Goal: Task Accomplishment & Management: Complete application form

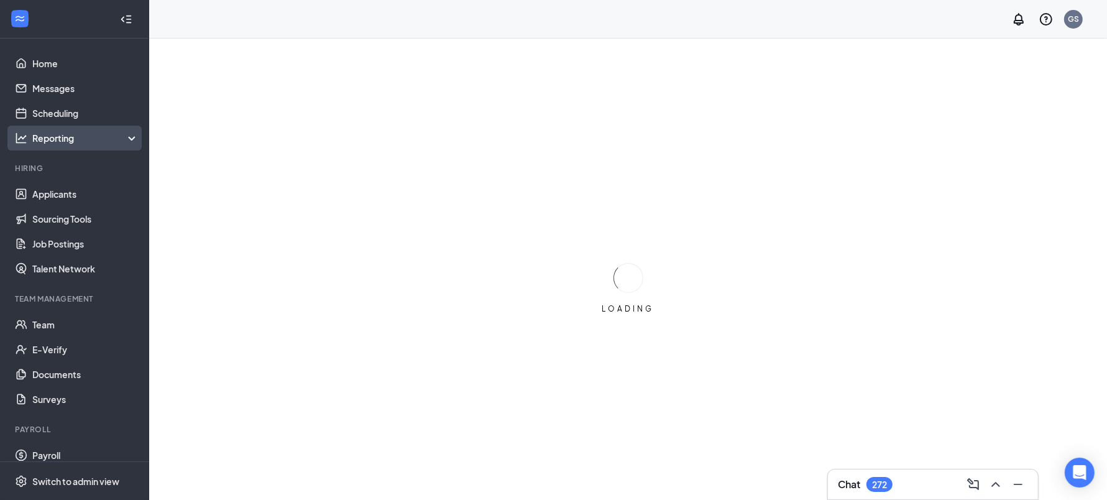
click at [71, 140] on div "Reporting" at bounding box center [85, 138] width 107 height 12
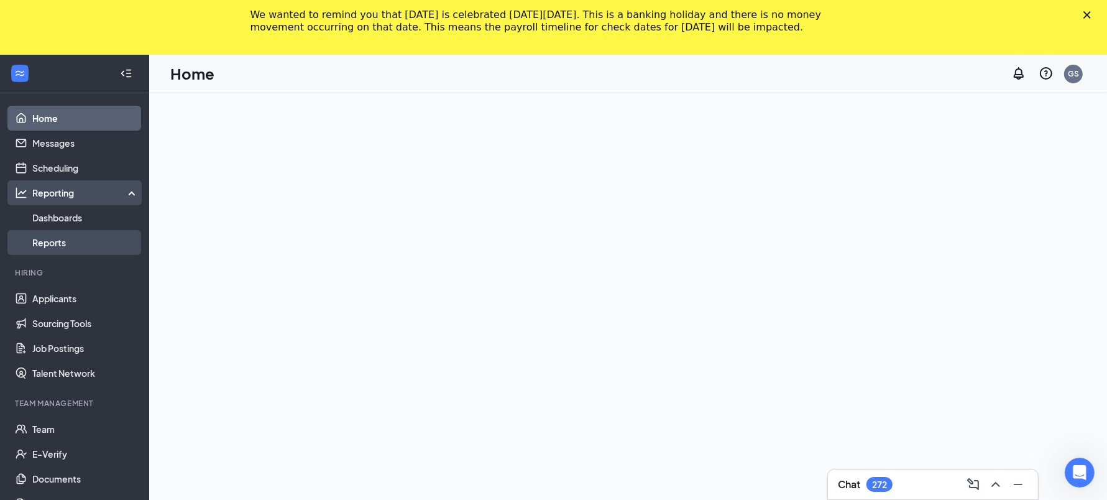
click at [75, 239] on link "Reports" at bounding box center [85, 242] width 106 height 25
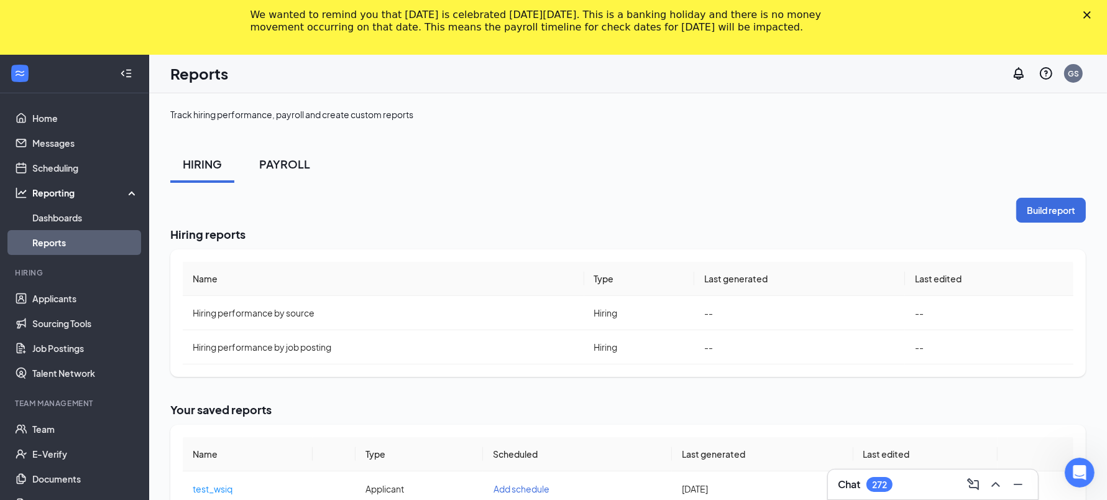
click at [295, 173] on button "PAYROLL" at bounding box center [285, 163] width 76 height 37
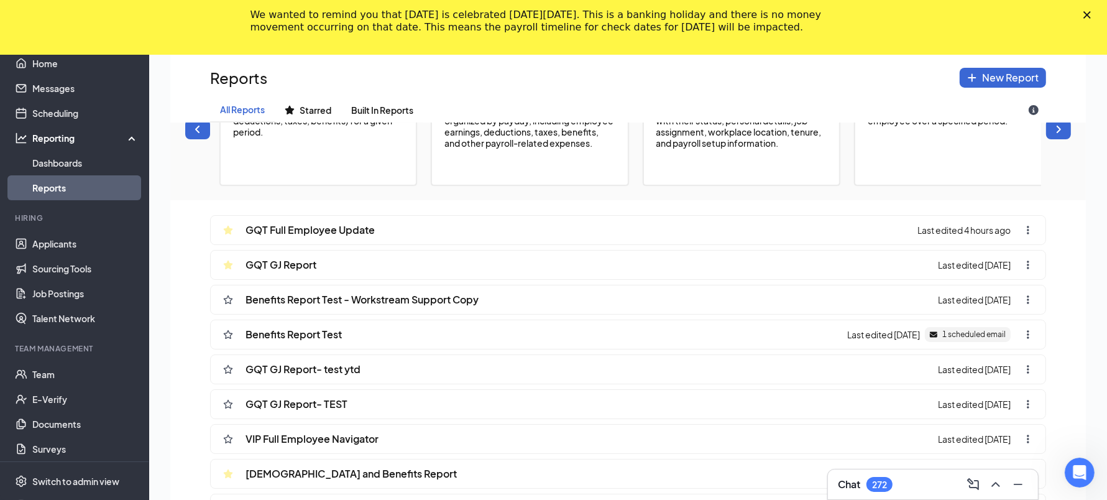
scroll to position [84, 0]
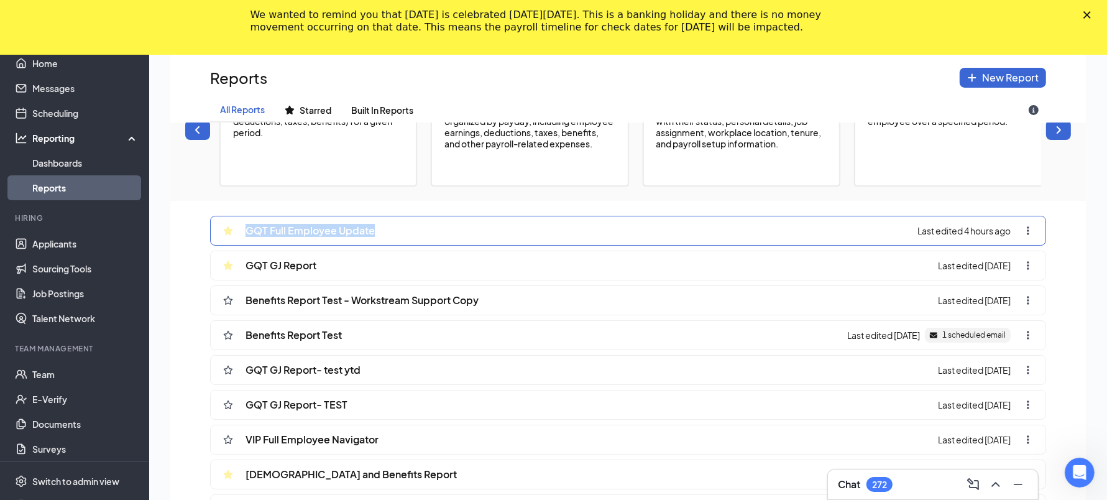
drag, startPoint x: 378, startPoint y: 241, endPoint x: 248, endPoint y: 239, distance: 130.5
click at [248, 239] on div "GQT Full Employee Update Last edited 4 hours ago" at bounding box center [628, 231] width 836 height 30
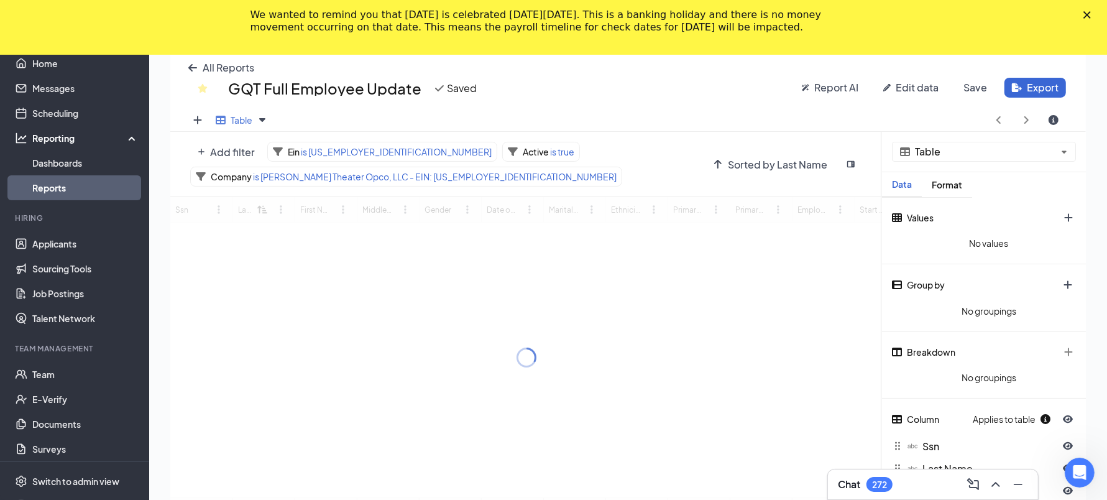
scroll to position [416, 915]
click at [333, 89] on span "GQT Full Employee Update" at bounding box center [324, 88] width 193 height 15
click at [333, 89] on input "GQT Full Employee Update" at bounding box center [323, 88] width 196 height 21
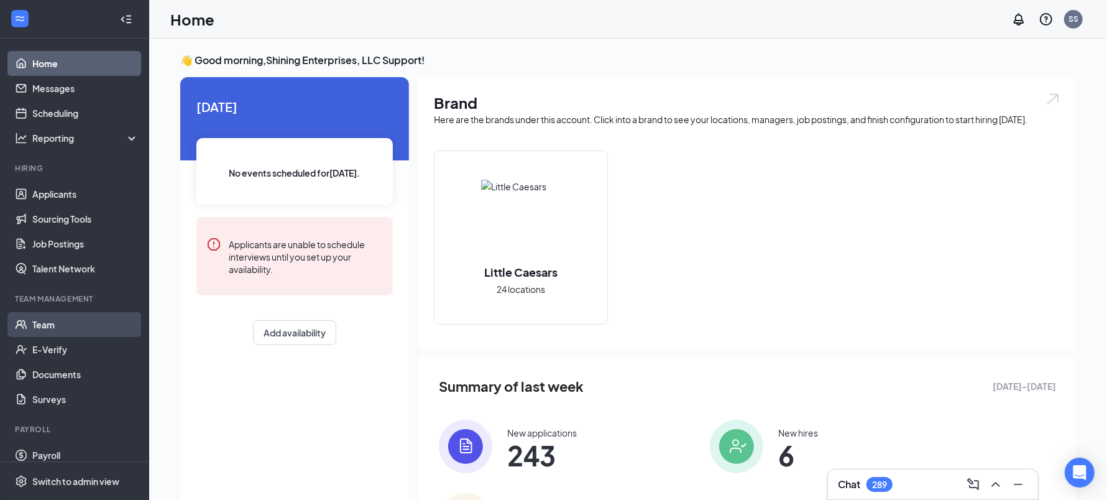
click at [80, 326] on link "Team" at bounding box center [85, 324] width 106 height 25
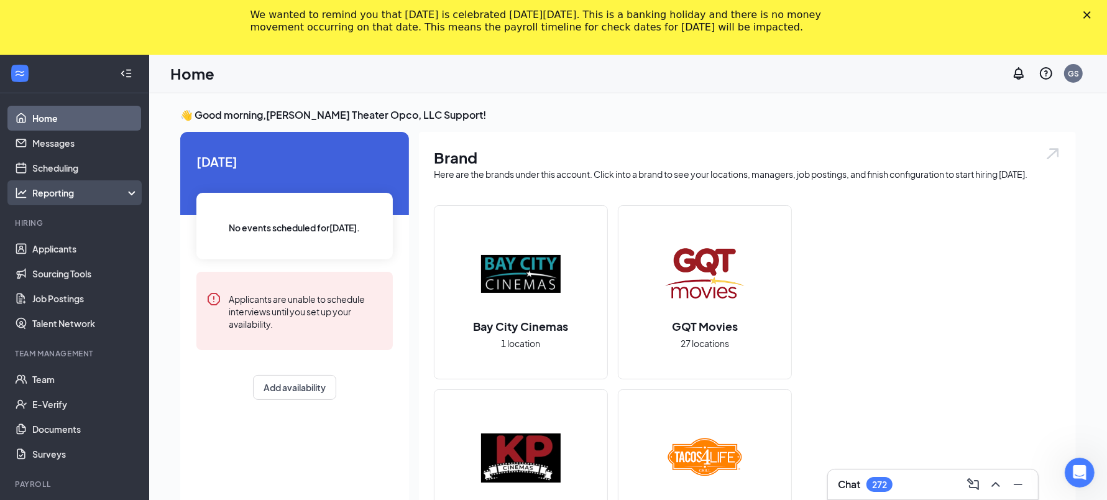
click at [73, 193] on div "Reporting" at bounding box center [85, 192] width 107 height 12
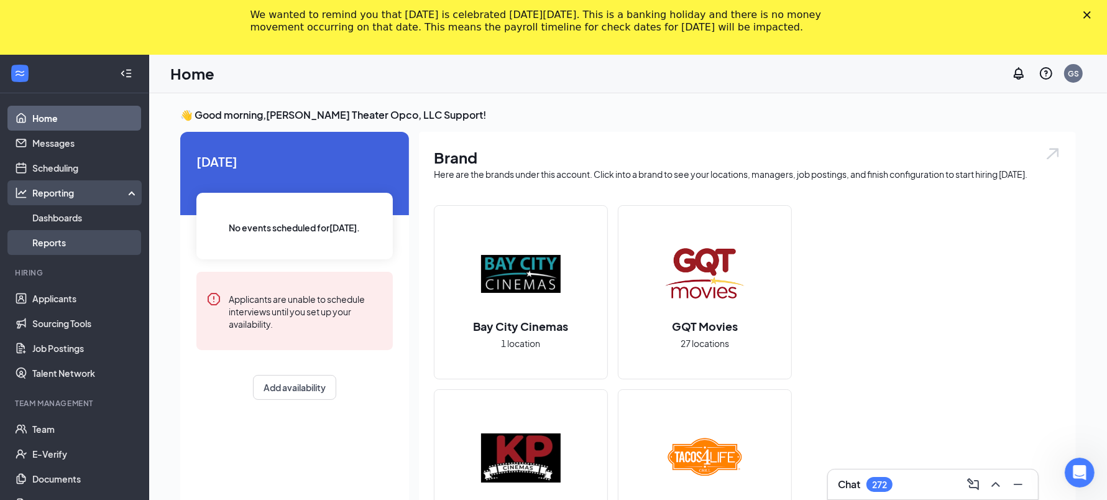
click at [76, 237] on link "Reports" at bounding box center [85, 242] width 106 height 25
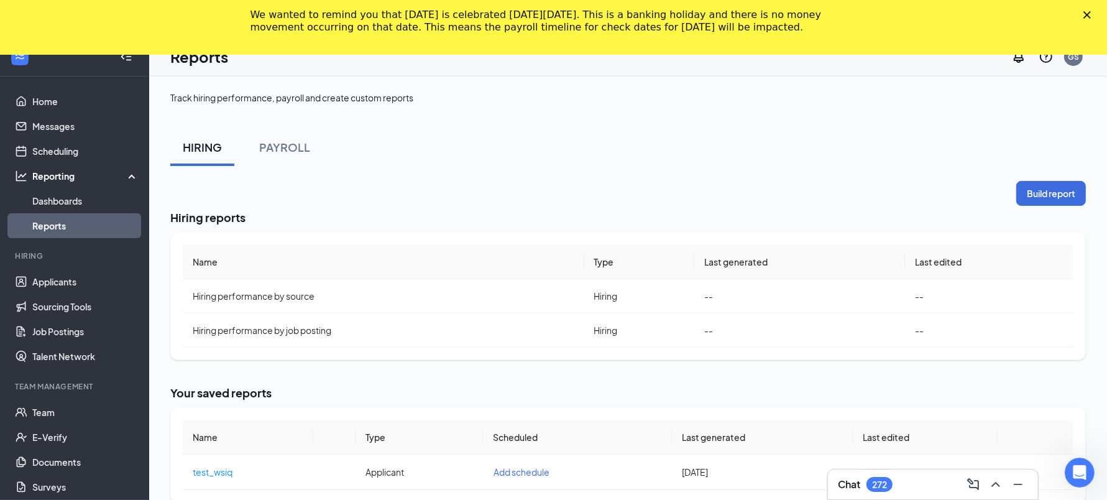
scroll to position [17, 0]
click at [293, 146] on div "PAYROLL" at bounding box center [284, 147] width 51 height 16
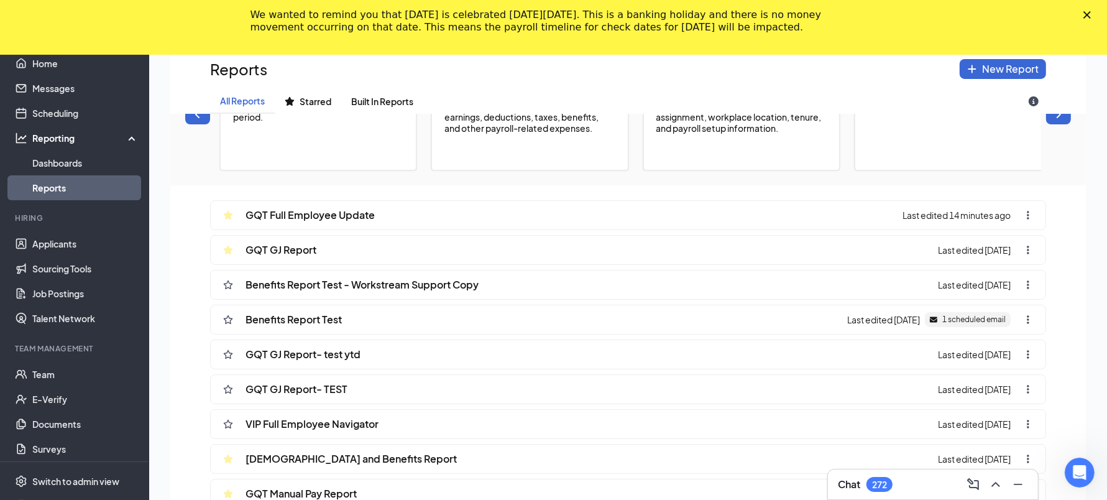
scroll to position [123, 0]
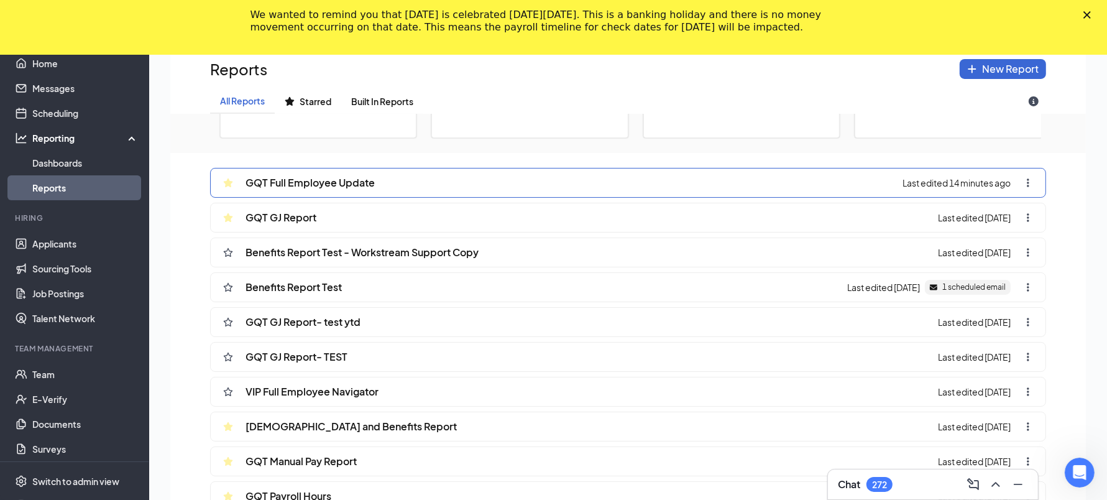
click at [338, 197] on div "GQT Full Employee Update" at bounding box center [295, 182] width 159 height 29
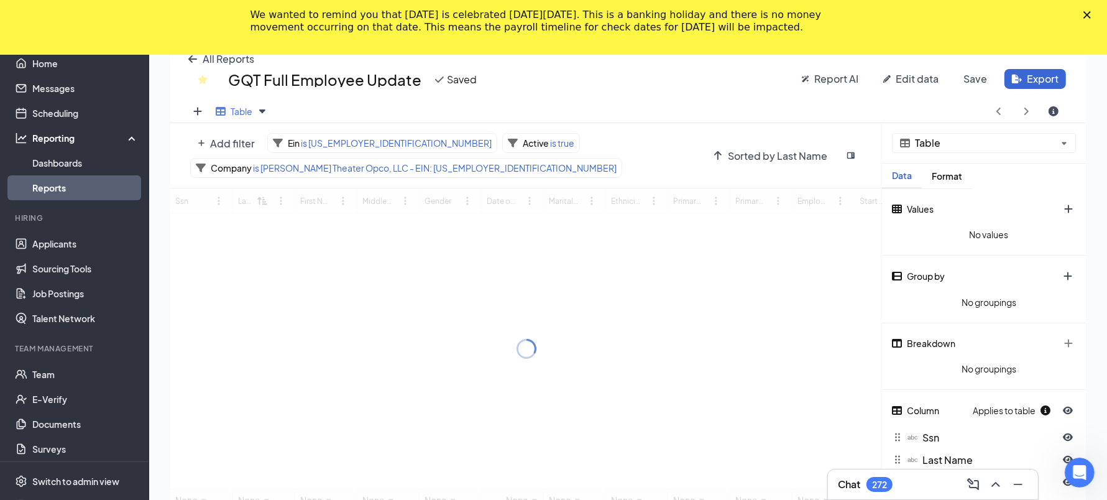
scroll to position [416, 915]
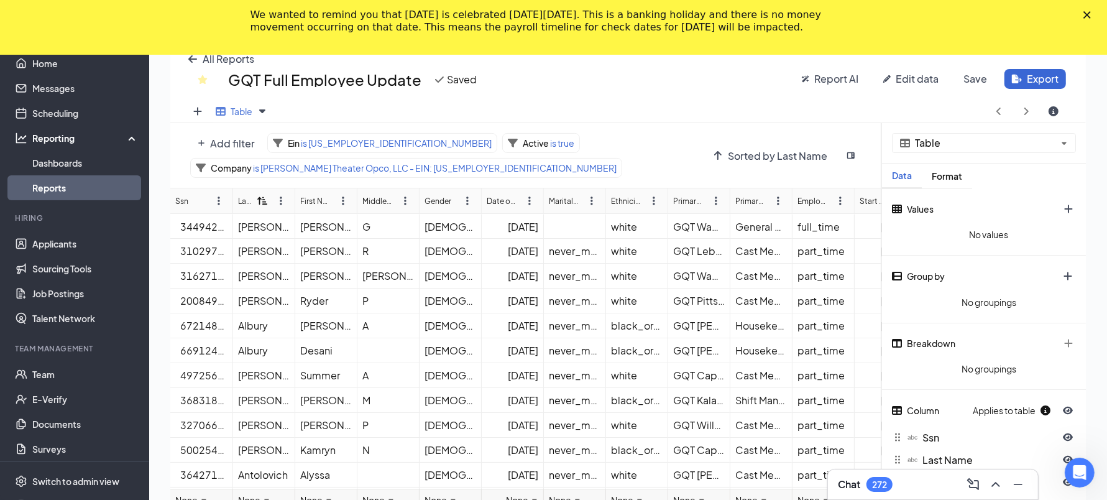
click at [1095, 12] on div "Close" at bounding box center [1089, 14] width 12 height 7
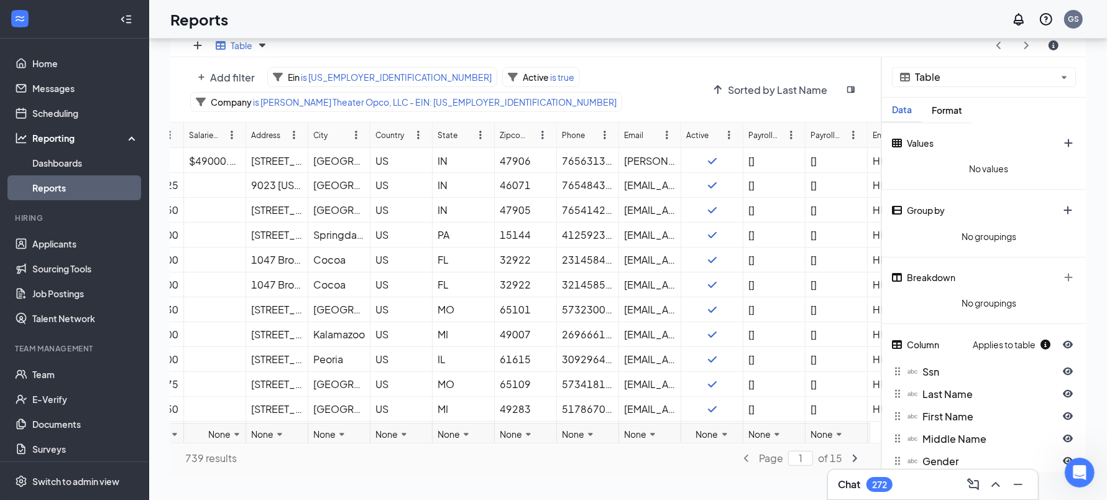
scroll to position [0, 928]
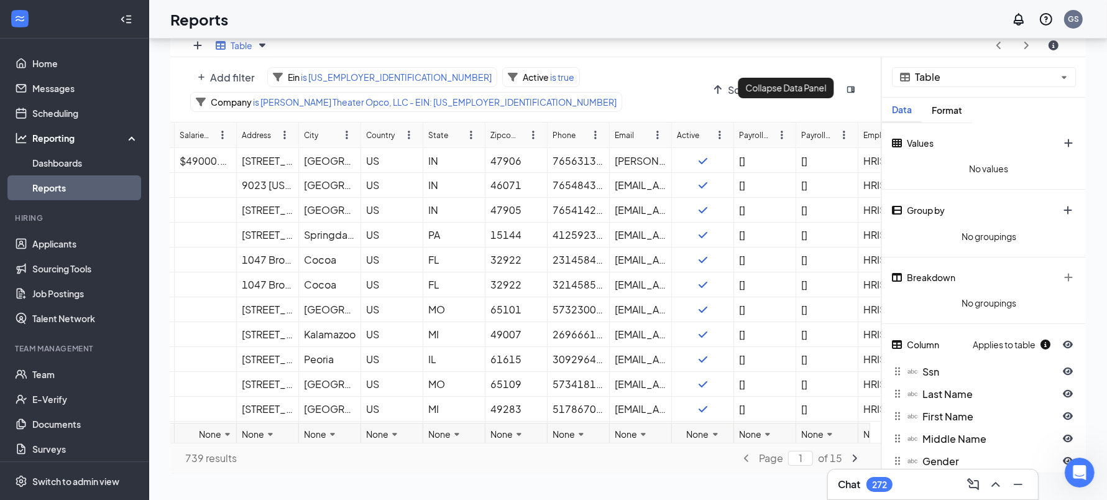
click at [860, 88] on button "sidebar-flip icon" at bounding box center [850, 90] width 22 height 20
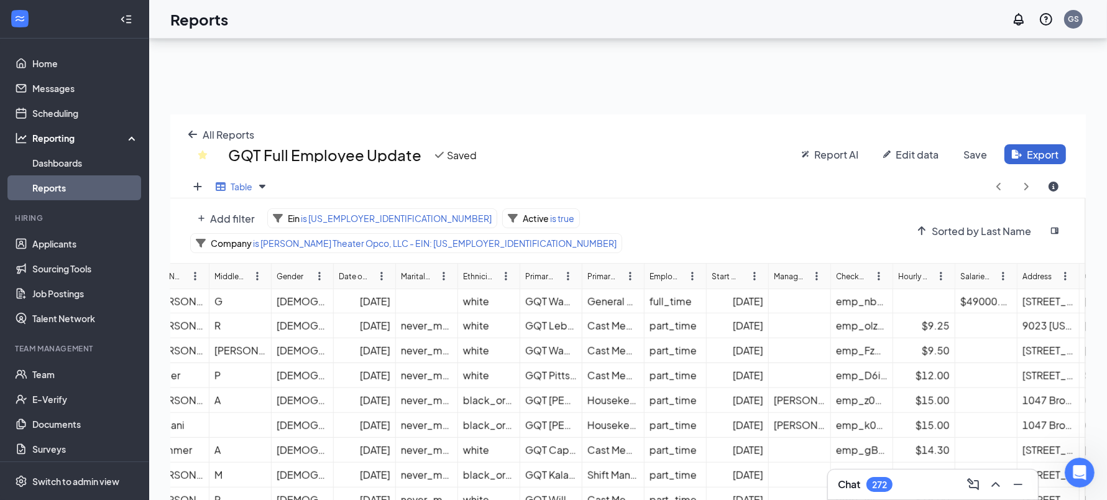
scroll to position [1, 0]
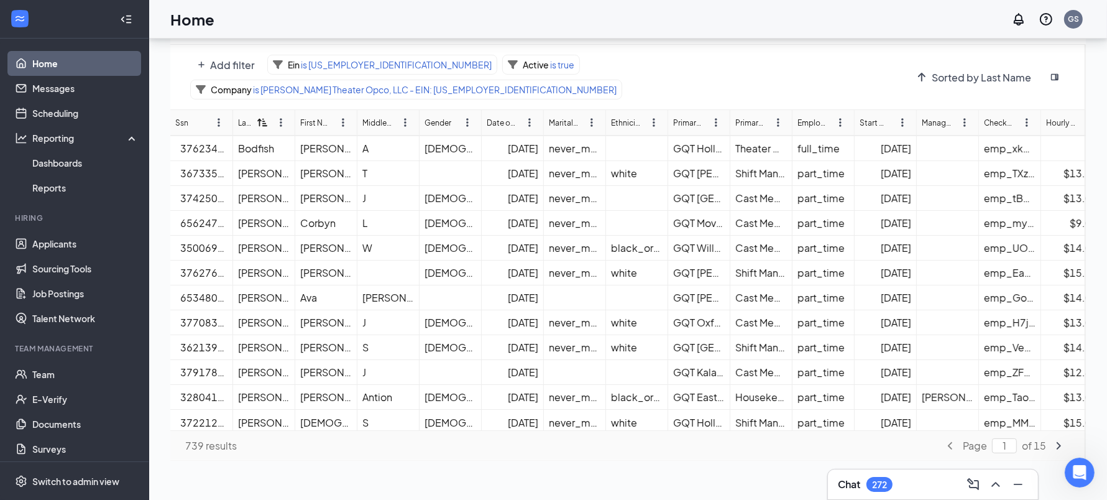
scroll to position [954, 0]
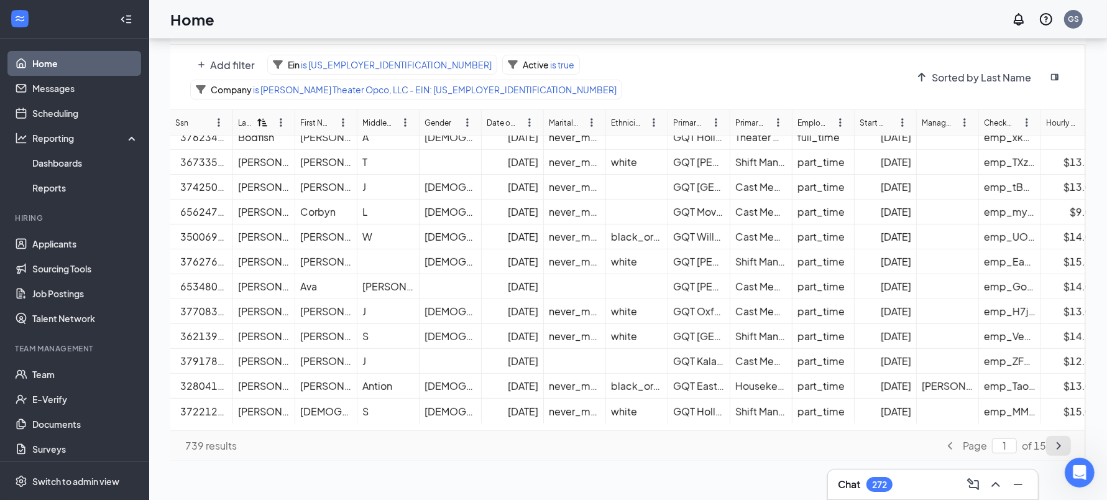
click at [1066, 440] on button "angle-right icon" at bounding box center [1058, 446] width 25 height 20
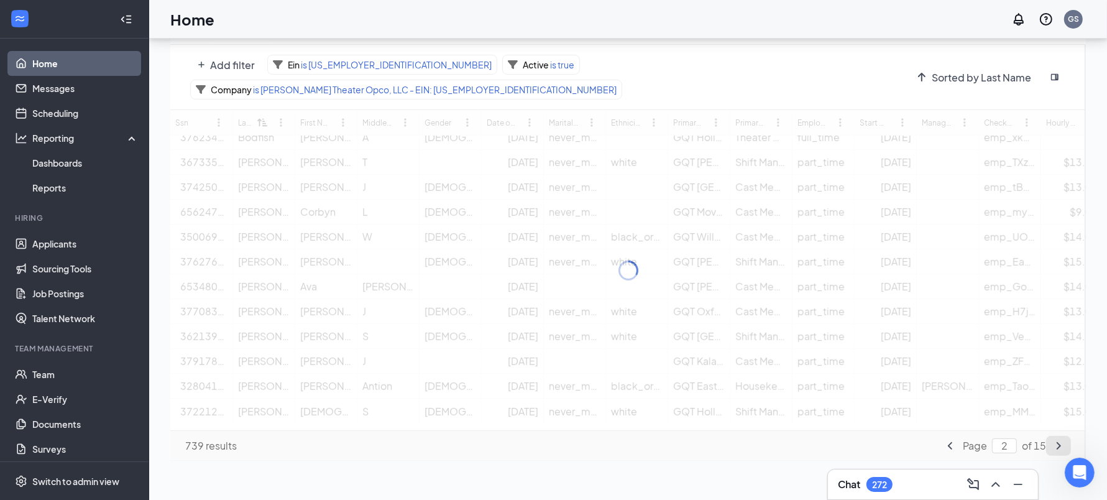
click at [1066, 440] on button "angle-right icon" at bounding box center [1058, 446] width 25 height 20
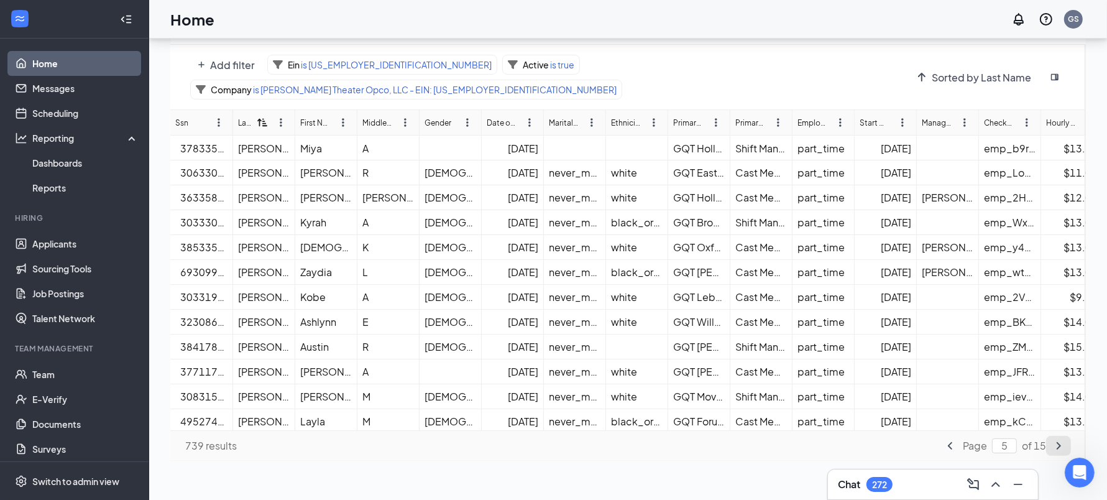
click at [1060, 444] on icon "angle-right icon" at bounding box center [1058, 444] width 4 height 7
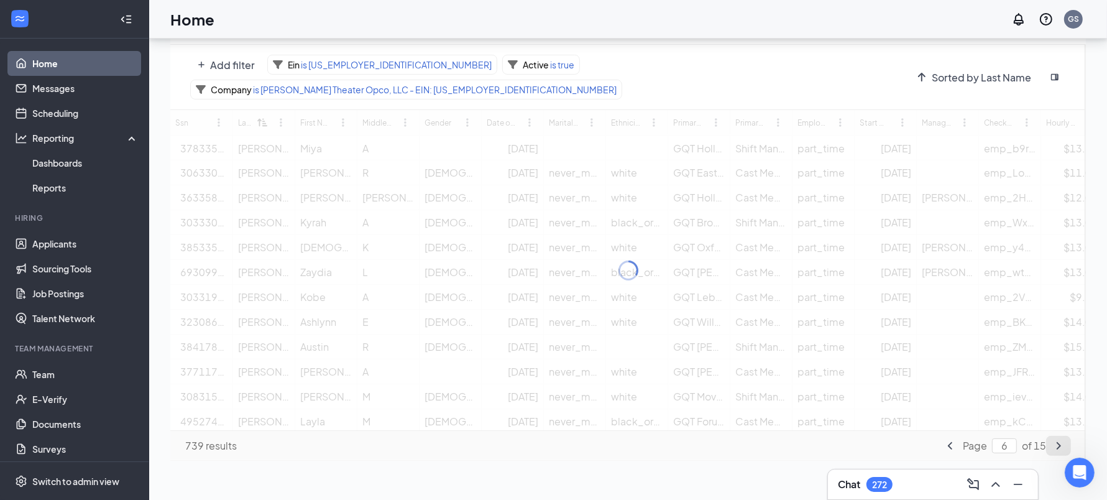
click at [1060, 444] on icon "angle-right icon" at bounding box center [1058, 444] width 4 height 7
type input "7"
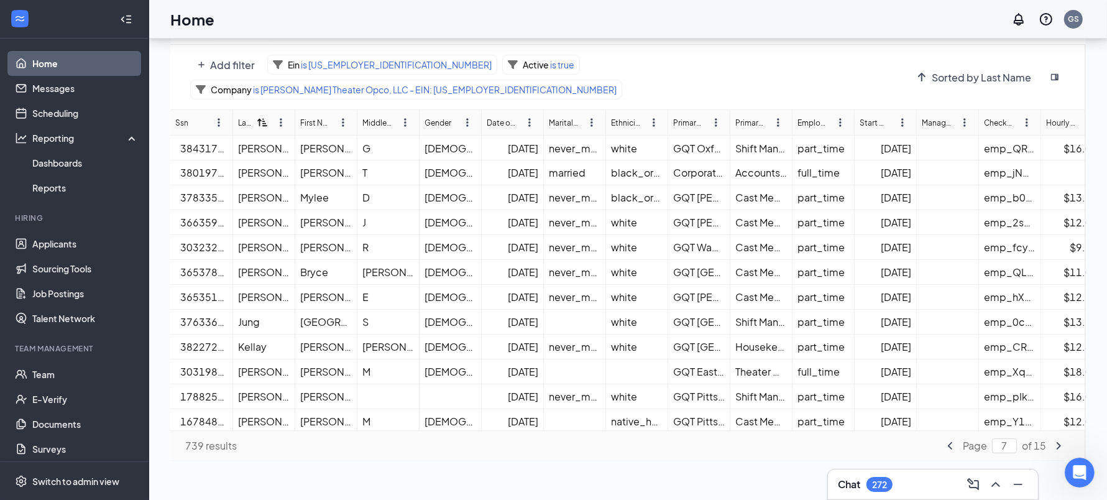
click at [1046, 436] on button "angle-right icon" at bounding box center [1058, 446] width 25 height 20
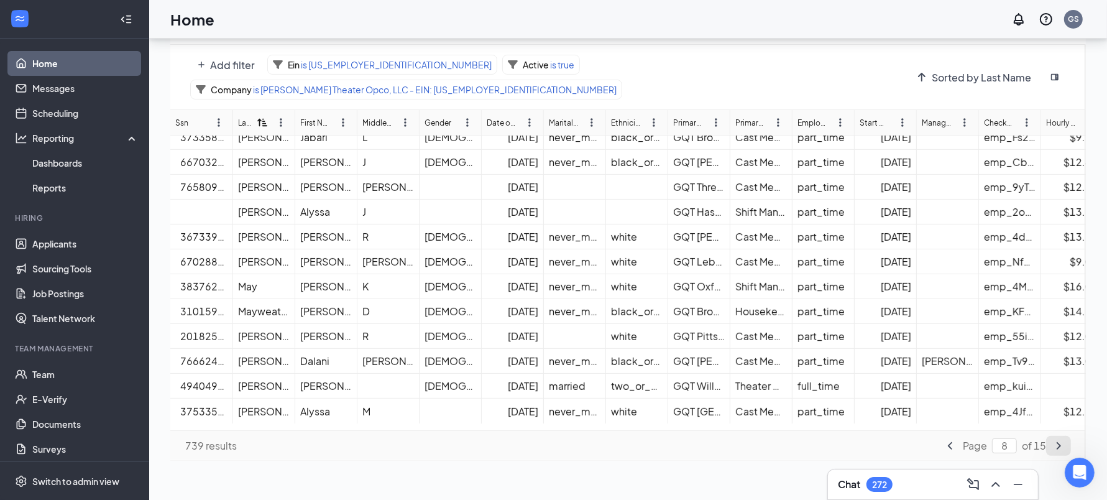
click at [1059, 441] on icon "angle-right icon" at bounding box center [1058, 446] width 10 height 10
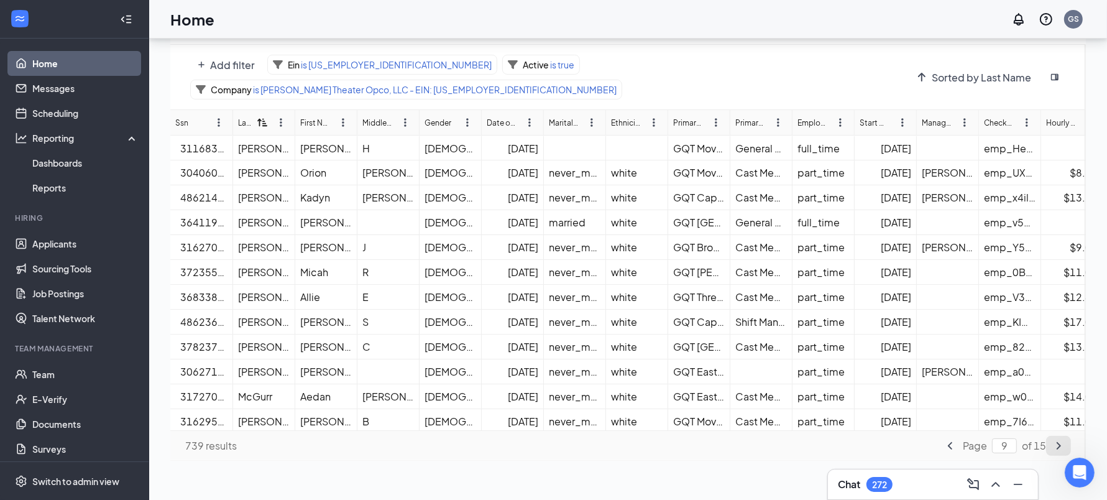
click at [1059, 448] on icon "angle-right icon" at bounding box center [1058, 446] width 10 height 10
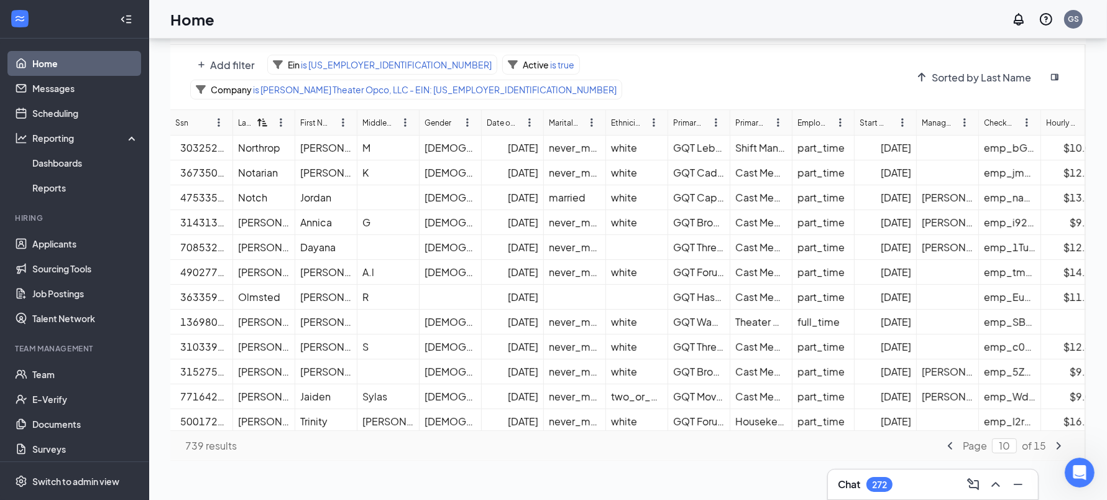
scroll to position [373, 0]
click at [950, 449] on button "angle-left icon" at bounding box center [950, 446] width 25 height 20
type input "9"
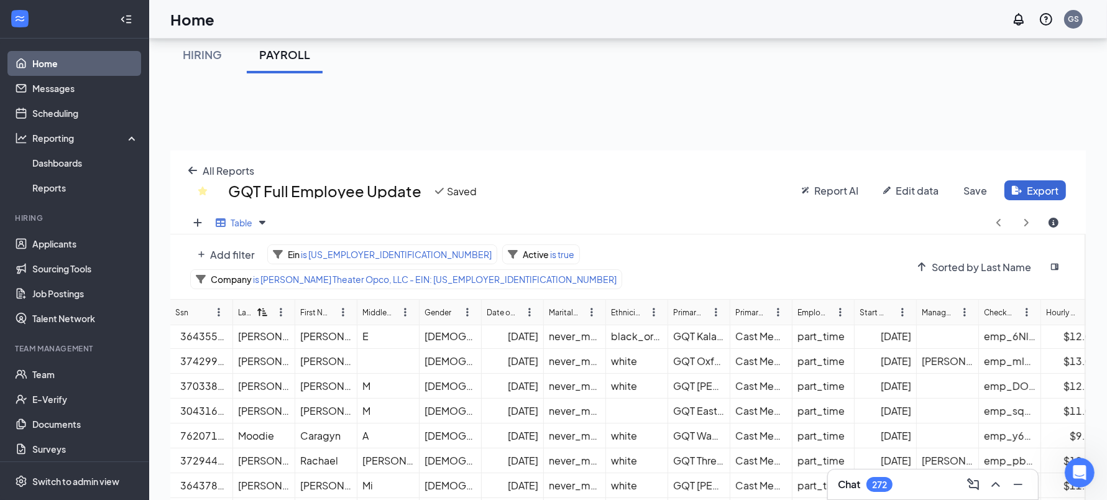
scroll to position [47, 0]
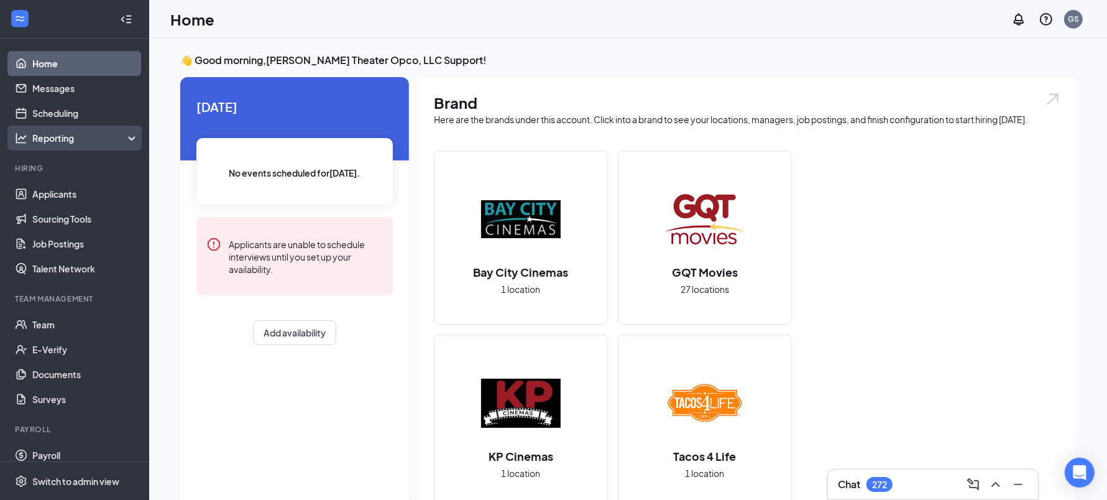
click at [116, 143] on div "Reporting" at bounding box center [85, 138] width 107 height 12
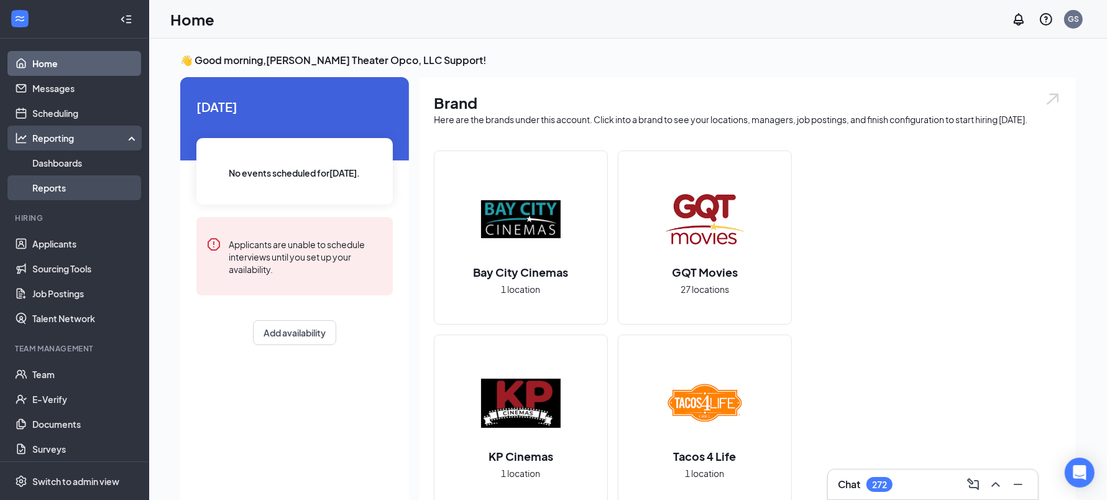
click at [71, 183] on link "Reports" at bounding box center [85, 187] width 106 height 25
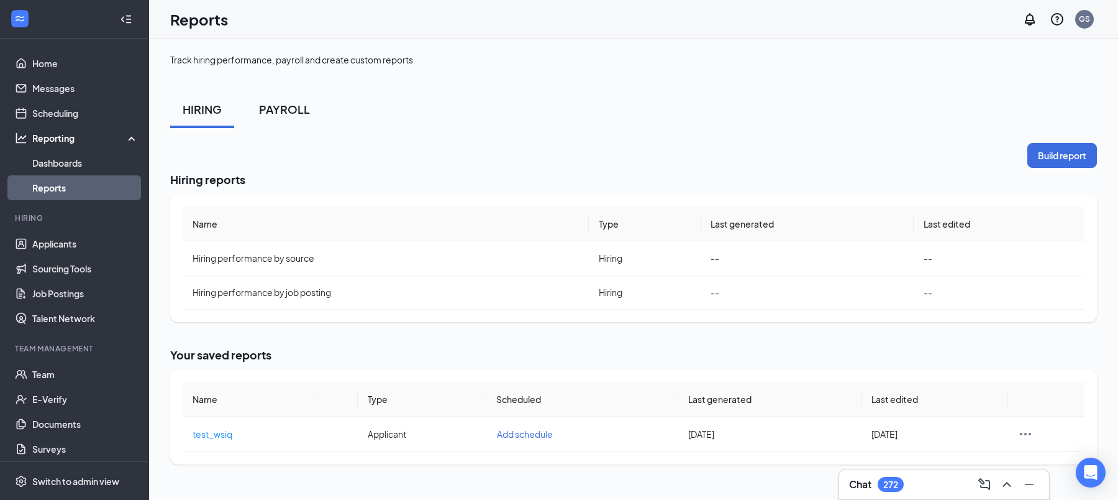
click at [278, 116] on button "PAYROLL" at bounding box center [285, 109] width 76 height 37
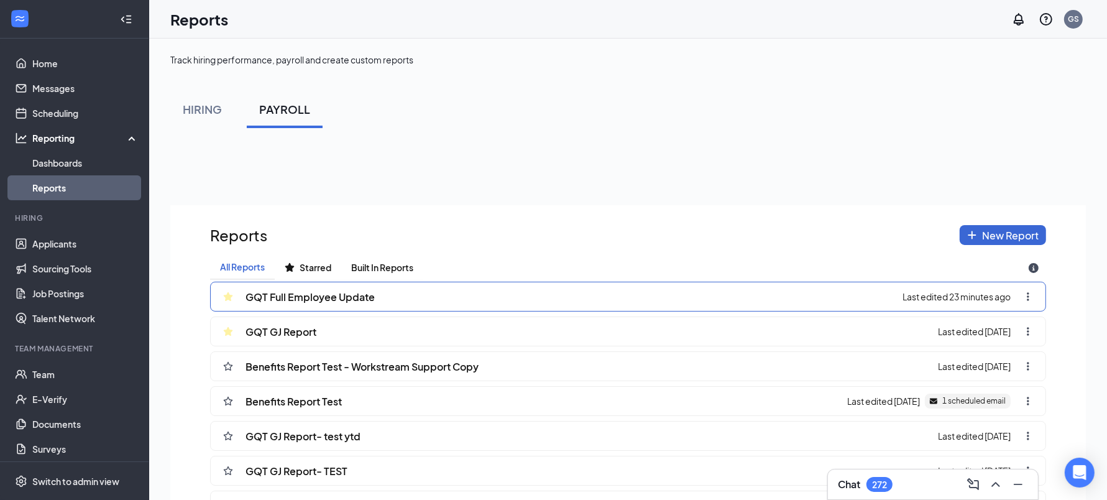
scroll to position [167, 0]
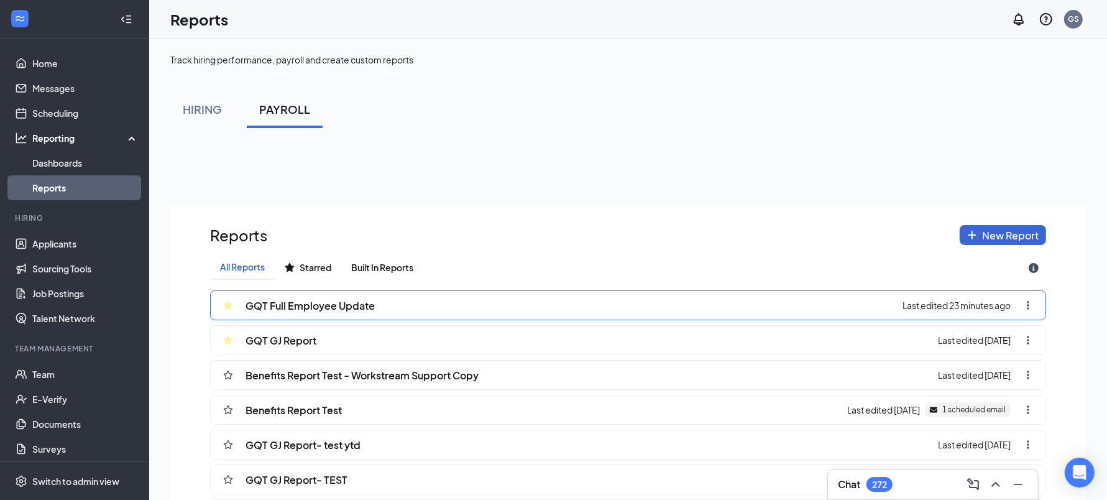
click at [408, 320] on div "GQT Full Employee Update Last edited 23 minutes ago" at bounding box center [628, 305] width 836 height 30
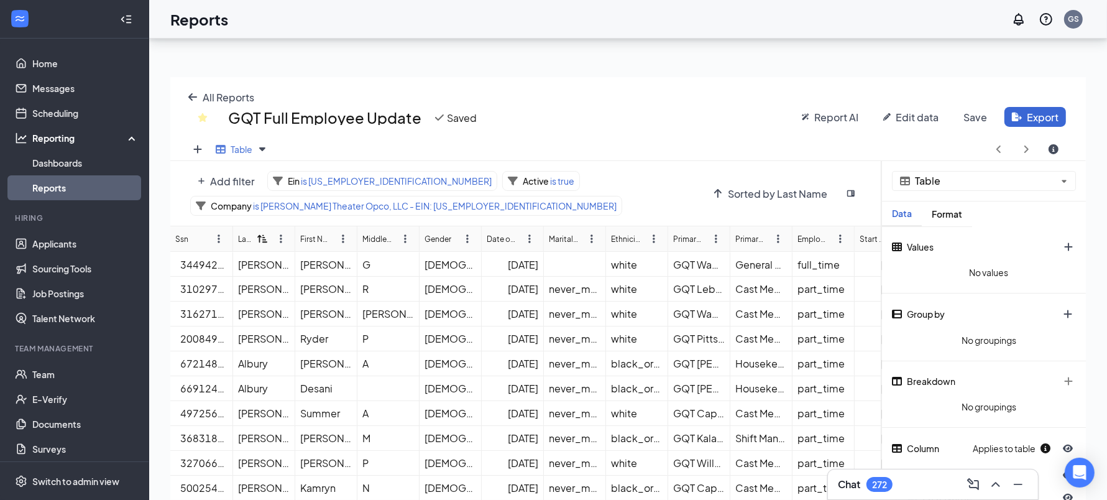
scroll to position [61714, 61215]
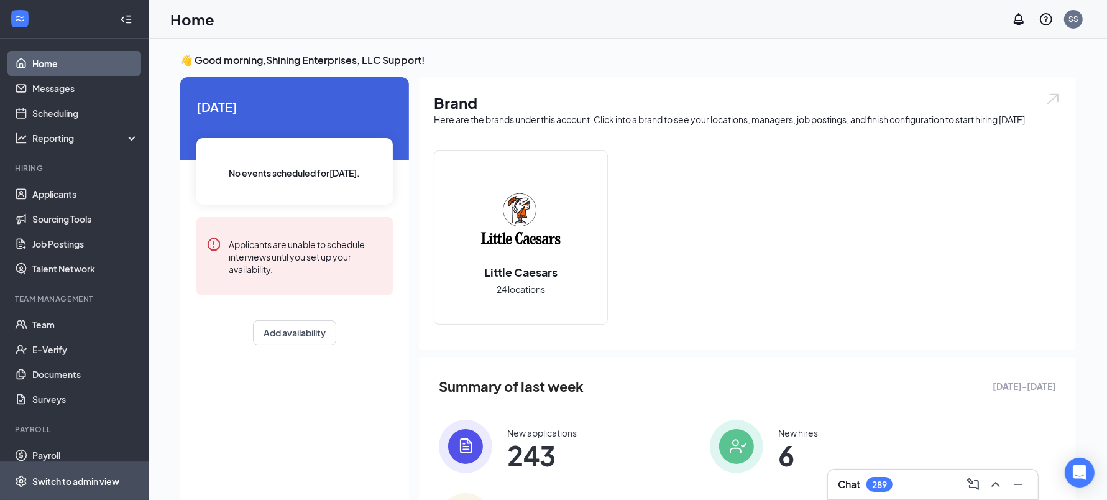
click at [66, 463] on span "Switch to admin view" at bounding box center [85, 481] width 106 height 38
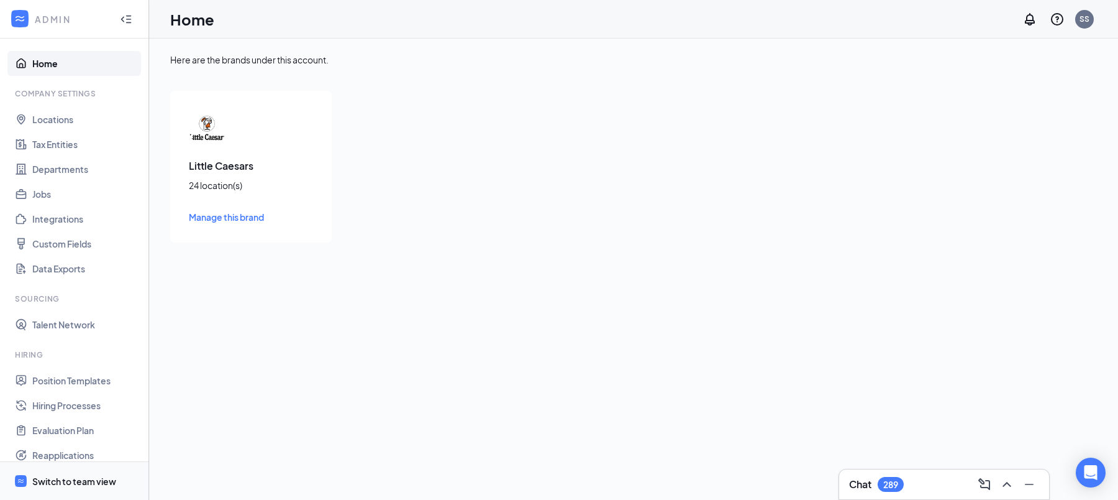
click at [64, 472] on span "Switch to team view" at bounding box center [85, 481] width 106 height 38
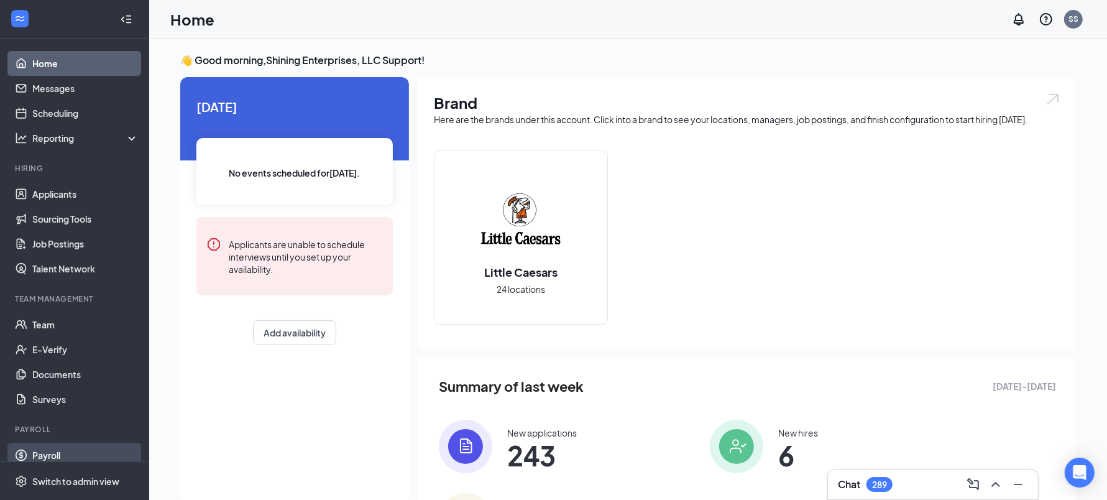
click at [50, 457] on link "Payroll" at bounding box center [85, 454] width 106 height 25
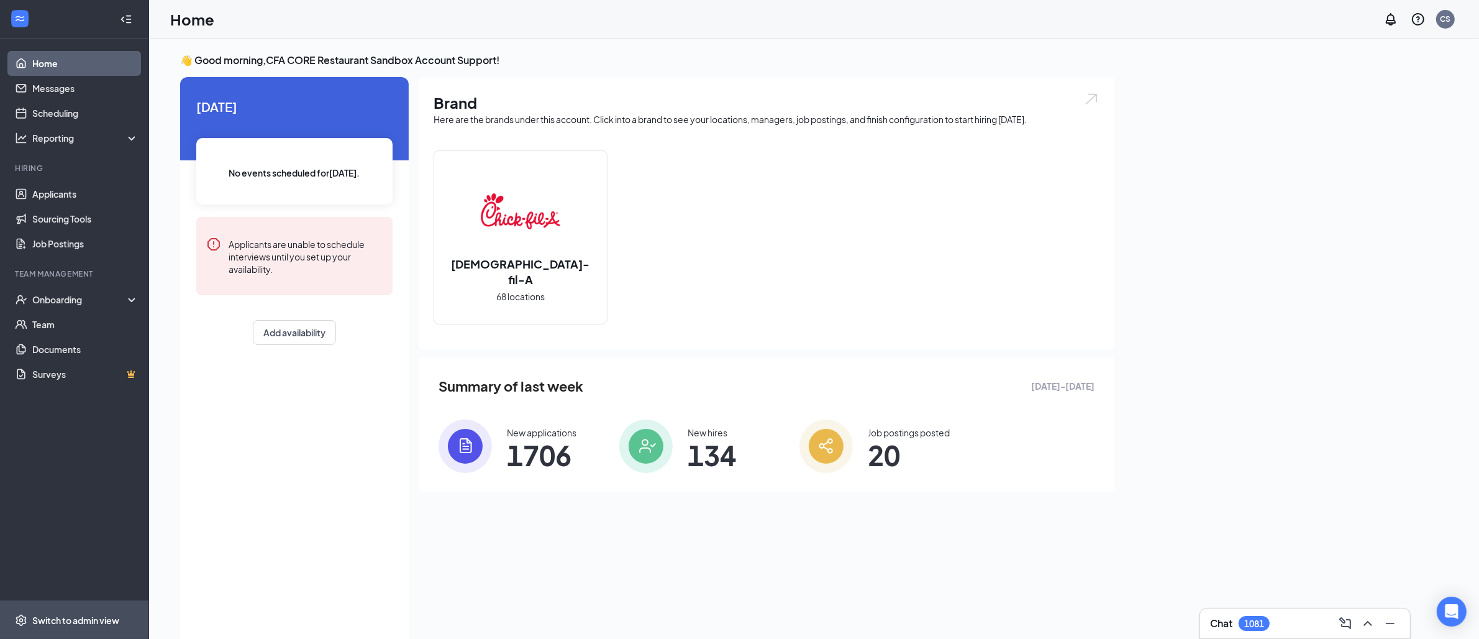
click at [95, 618] on div "Switch to admin view" at bounding box center [75, 620] width 87 height 12
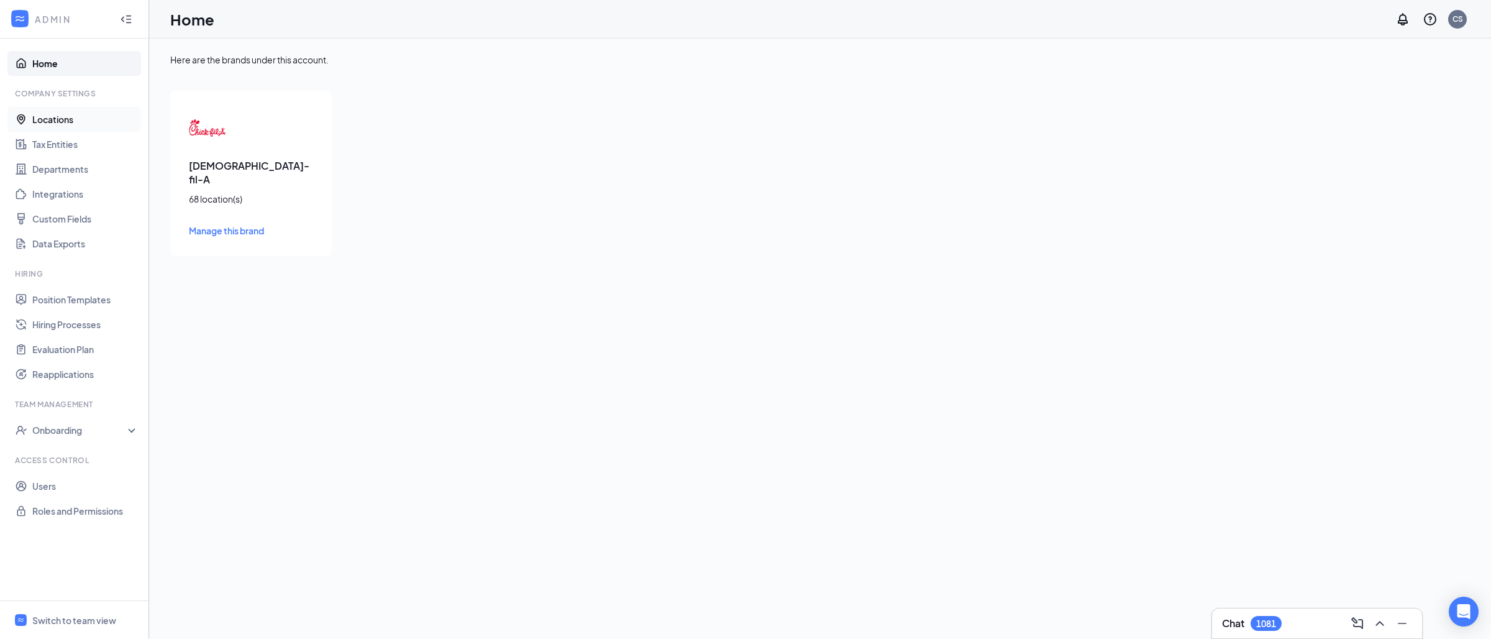
click at [68, 119] on link "Locations" at bounding box center [85, 119] width 106 height 25
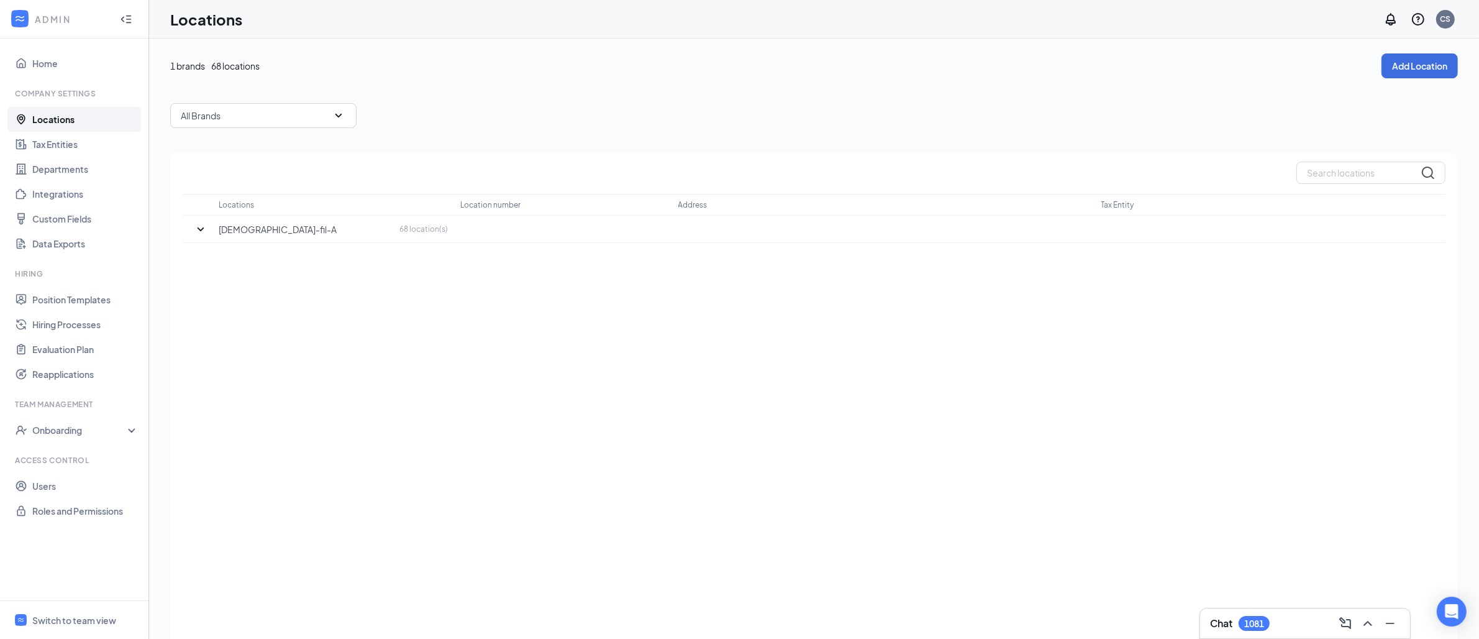
click at [1320, 192] on div "Locations Location number Address Tax Entity [DEMOGRAPHIC_DATA]-fil-A 68 locati…" at bounding box center [814, 413] width 1288 height 521
click at [1320, 172] on input "text" at bounding box center [1371, 173] width 149 height 22
type input "4501"
click at [303, 258] on p "The Shops at [GEOGRAPHIC_DATA][PERSON_NAME]" at bounding box center [333, 256] width 229 height 12
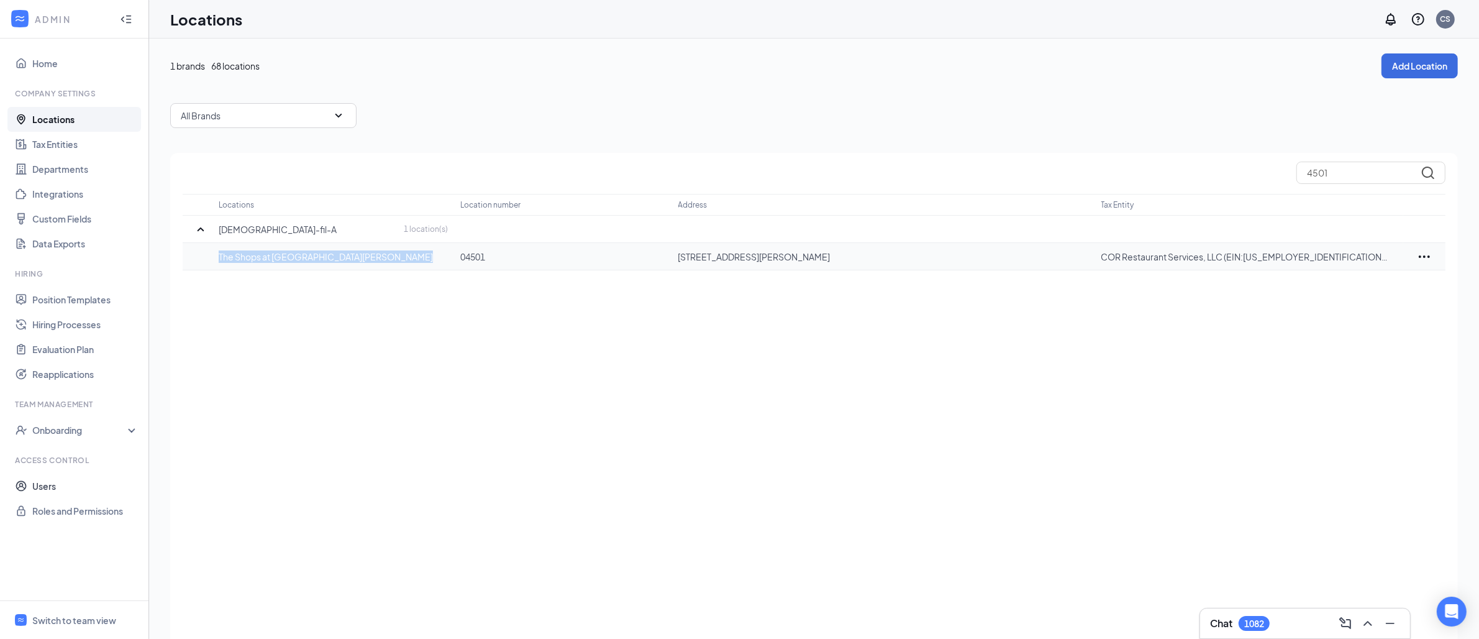
click at [303, 258] on p "The Shops at [GEOGRAPHIC_DATA][PERSON_NAME]" at bounding box center [333, 256] width 229 height 12
copy p "The Shops at [GEOGRAPHIC_DATA][PERSON_NAME]"
click at [835, 255] on p "[STREET_ADDRESS][PERSON_NAME]" at bounding box center [883, 256] width 411 height 12
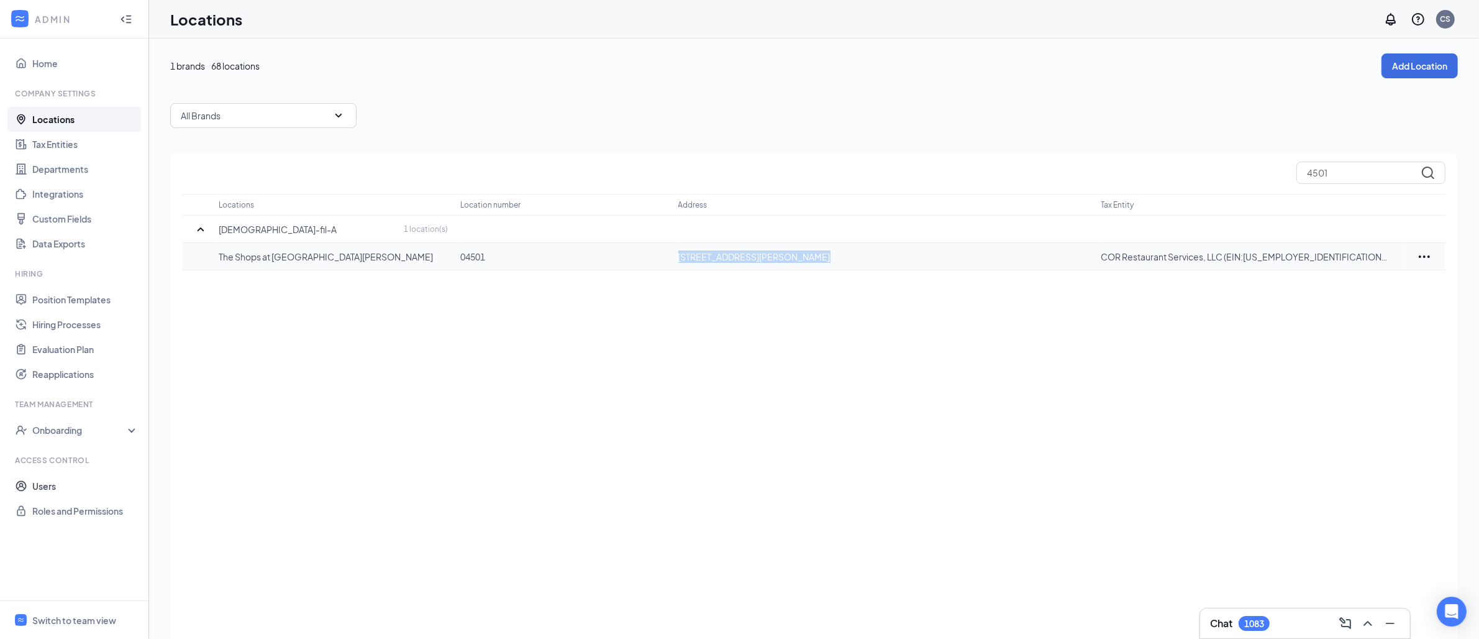
click at [835, 255] on p "[STREET_ADDRESS][PERSON_NAME]" at bounding box center [883, 256] width 411 height 12
copy p "[STREET_ADDRESS][PERSON_NAME]"
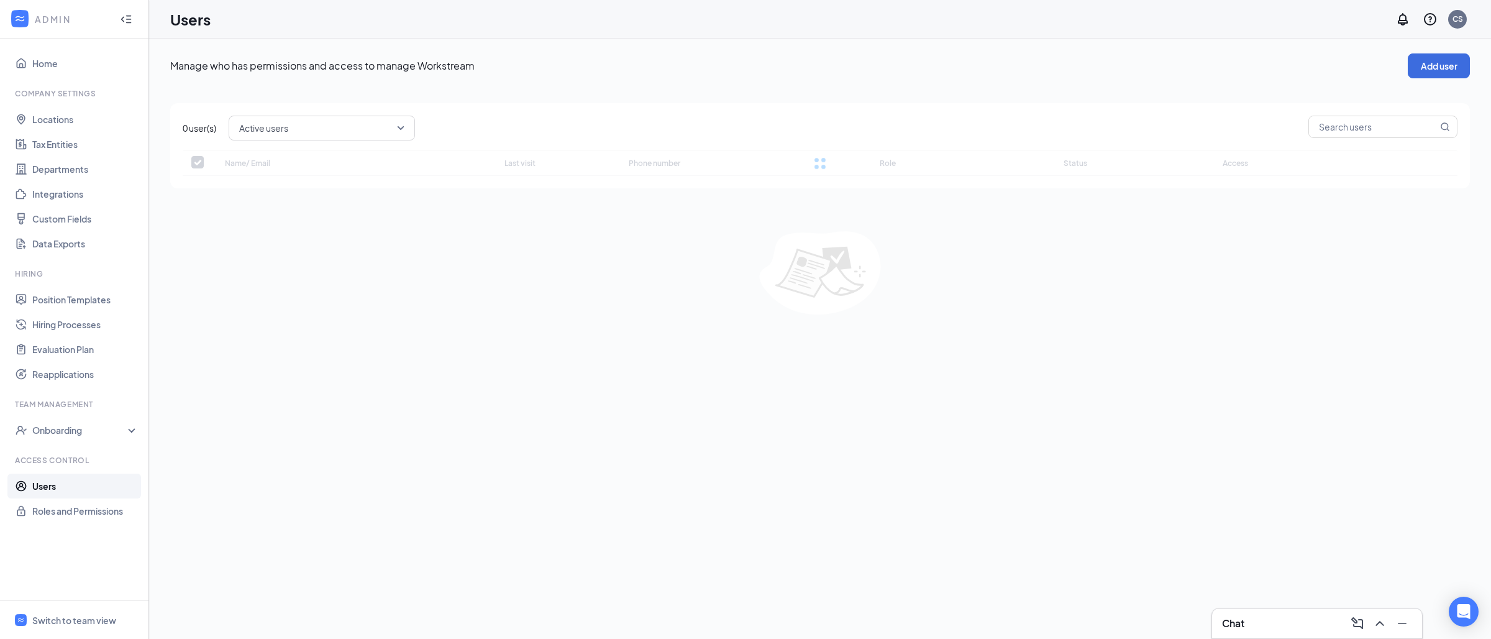
checkbox input "false"
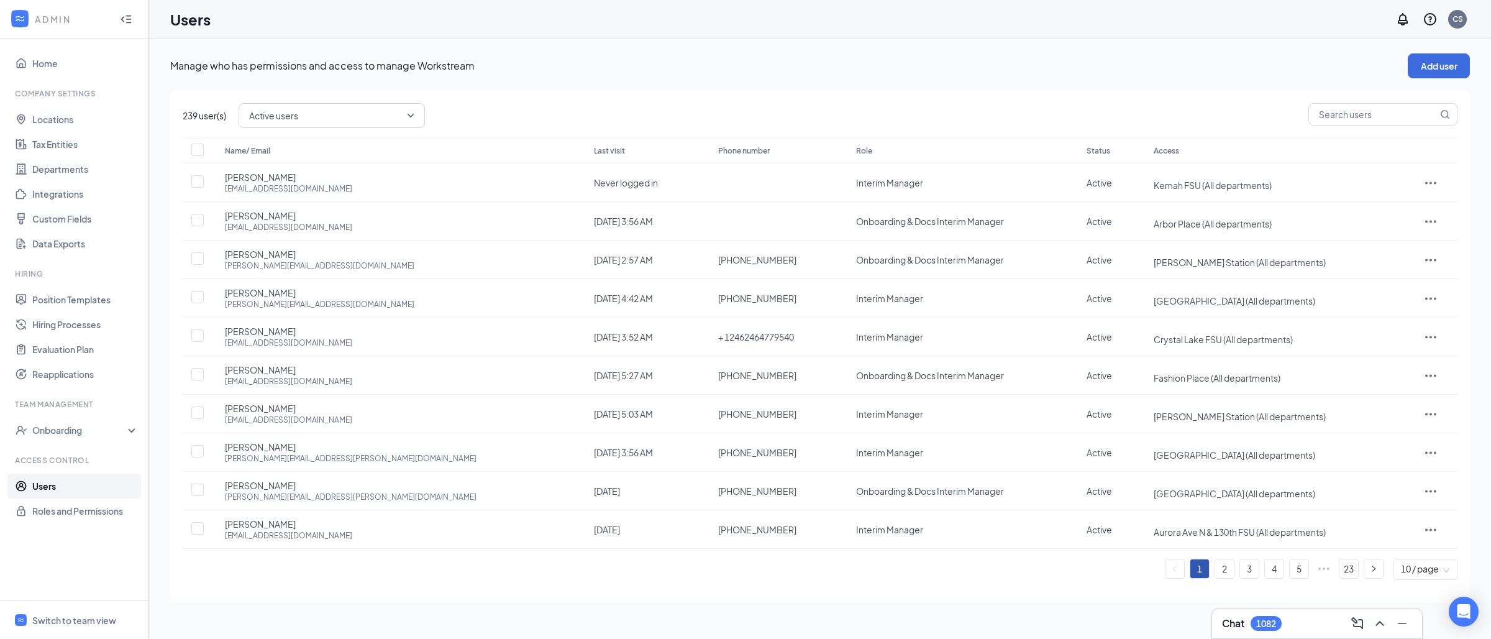
click at [1358, 98] on div "239 user(s) Active users Name/ Email Last visit Phone number Role Status Access…" at bounding box center [820, 346] width 1300 height 511
click at [1356, 117] on input "text" at bounding box center [1373, 114] width 129 height 21
paste input "carson.wyatt2@cfacorp.com"
type input "carson.wyatt2@cfacorp.com"
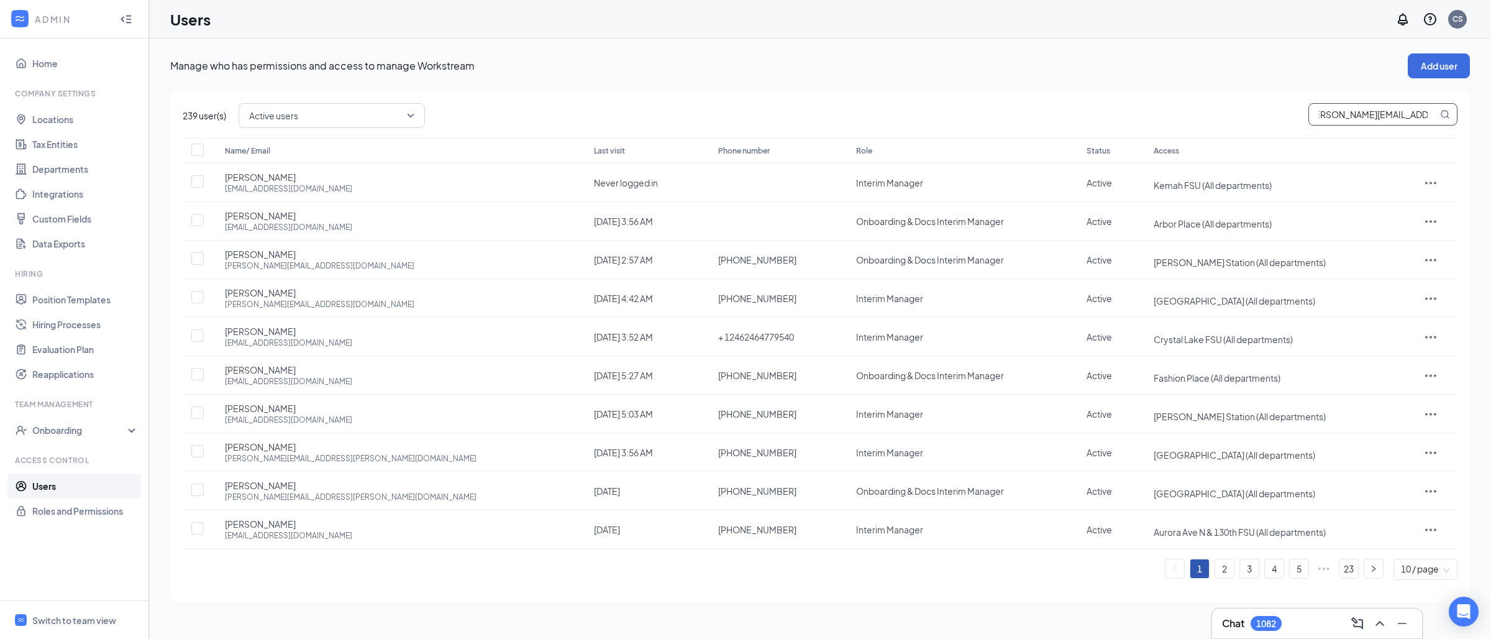
checkbox input "true"
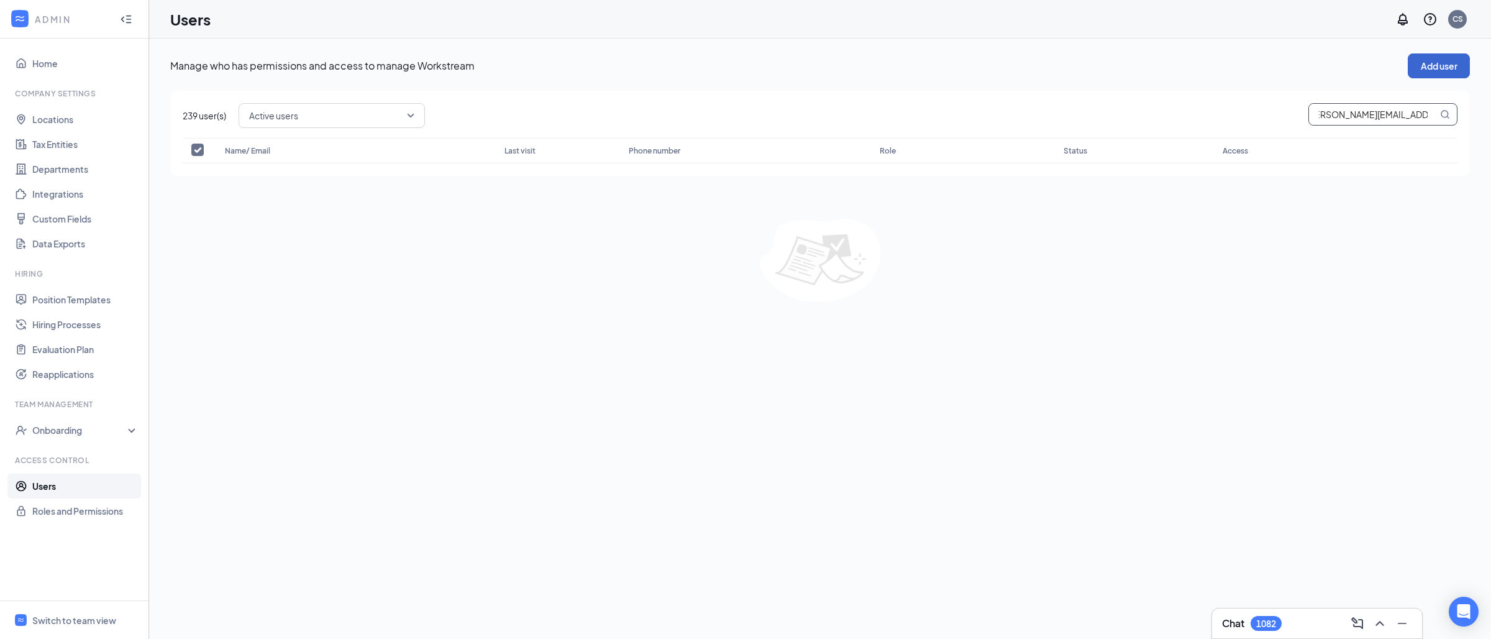
type input "carson.wyatt2@cfacorp.com"
click at [1434, 66] on button "Add user" at bounding box center [1439, 65] width 62 height 25
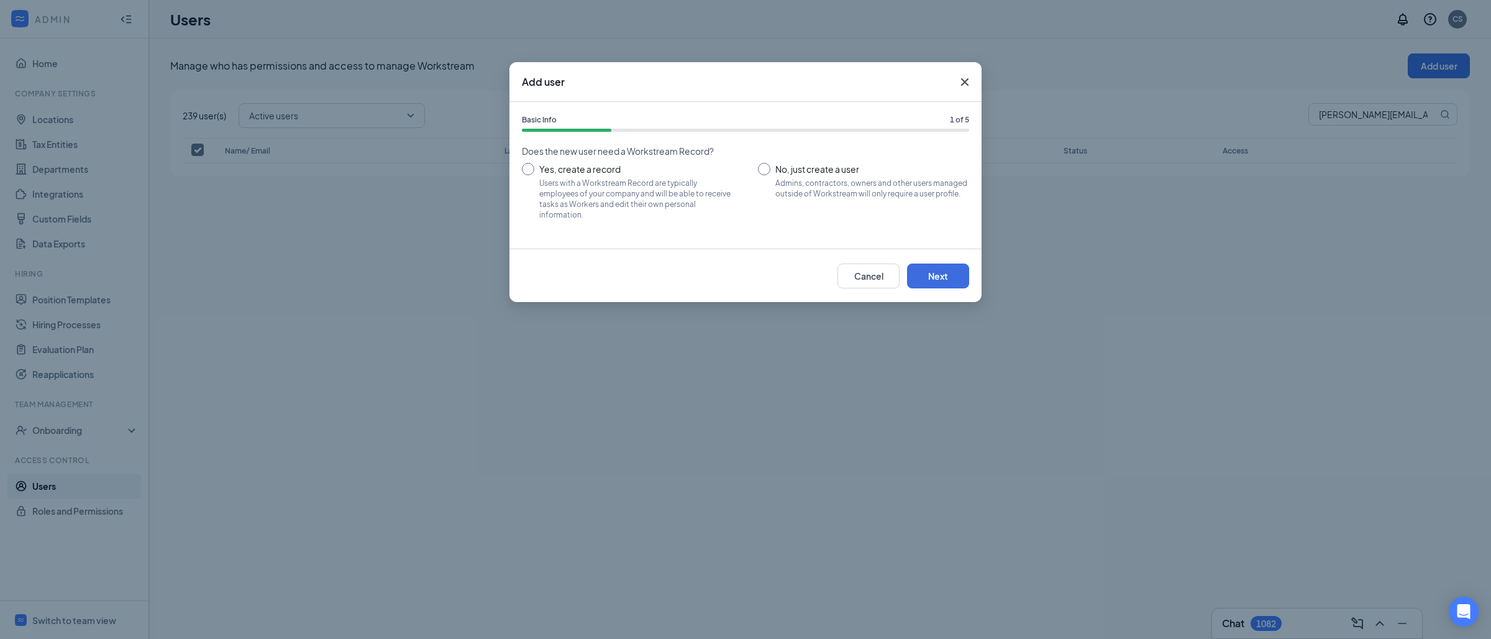
click at [767, 164] on input "No, just create a user Admins, contractors, owners and other users managed outs…" at bounding box center [863, 191] width 211 height 56
radio input "true"
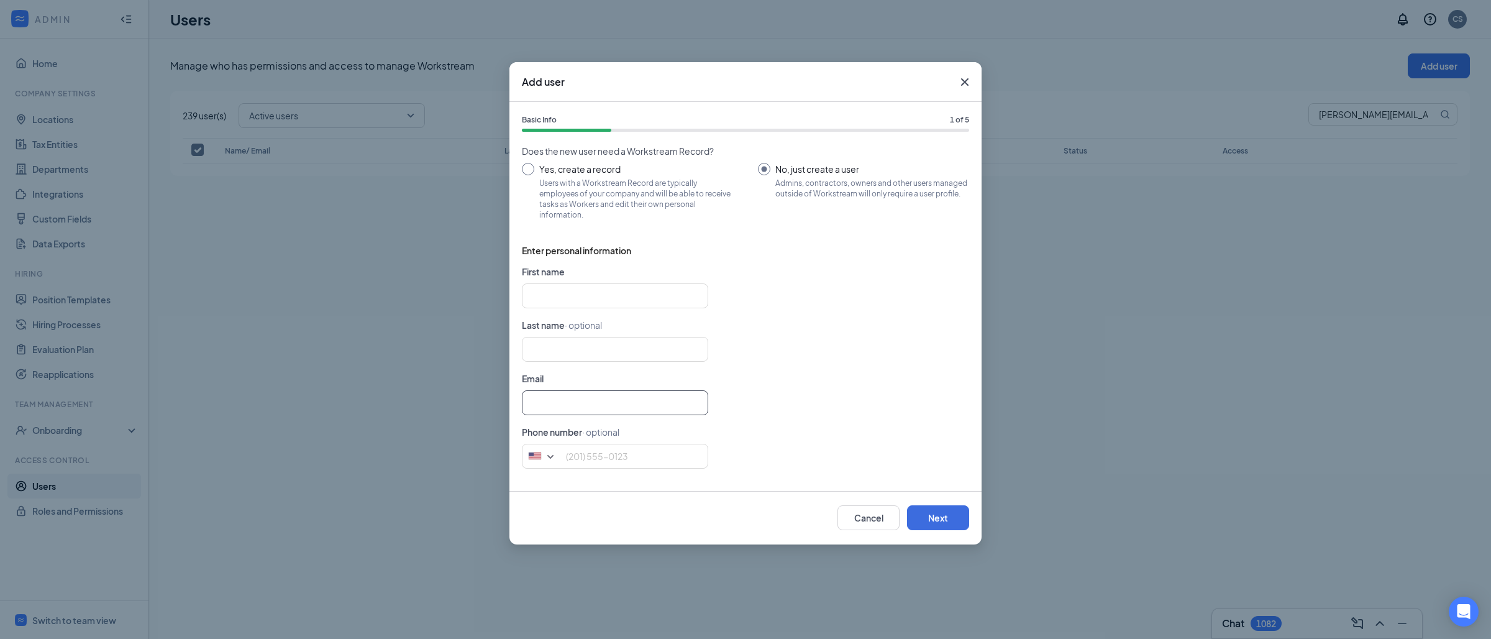
click at [577, 398] on input "text" at bounding box center [615, 402] width 186 height 25
paste input "carson.wyatt2@cfacorp.com"
type input "carson.wyatt2@cfacorp.com"
click at [631, 292] on input "text" at bounding box center [615, 295] width 186 height 25
paste input "Carson Wyatt"
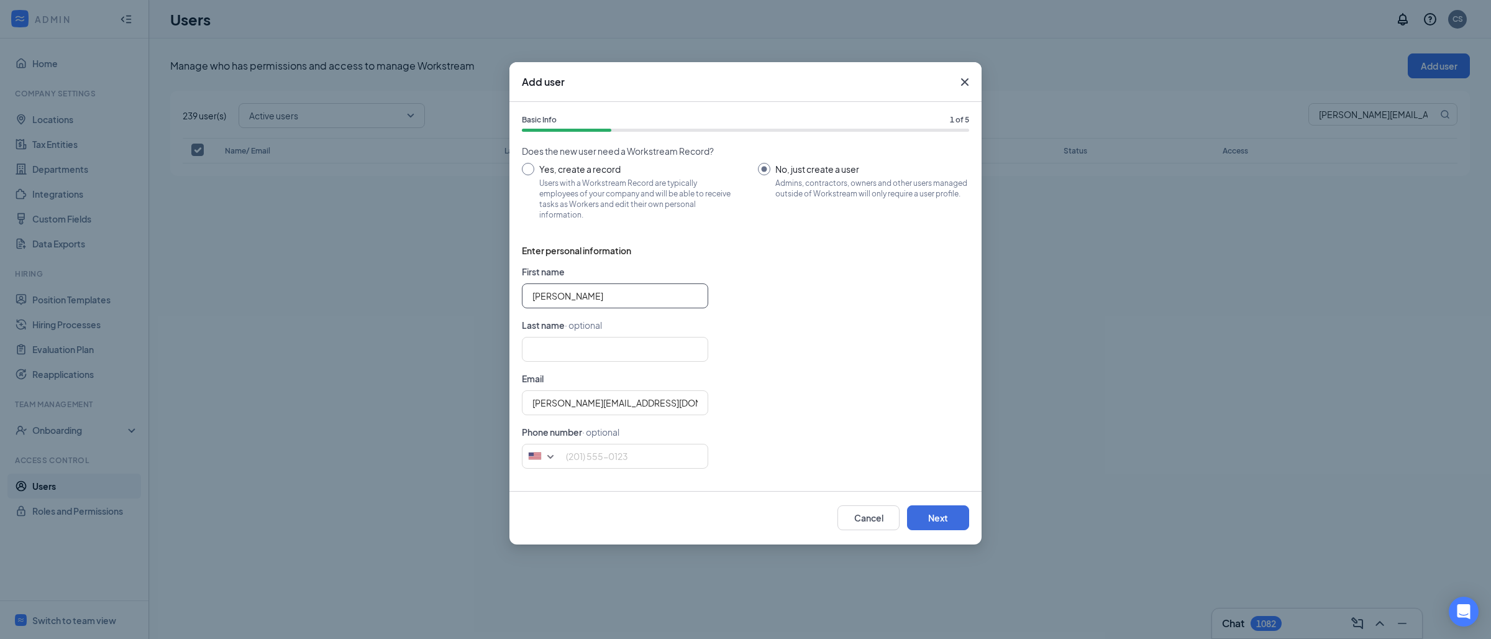
type input "Carson"
type input "Wyatt"
type input "Carson"
click at [931, 511] on button "Next" at bounding box center [938, 517] width 62 height 25
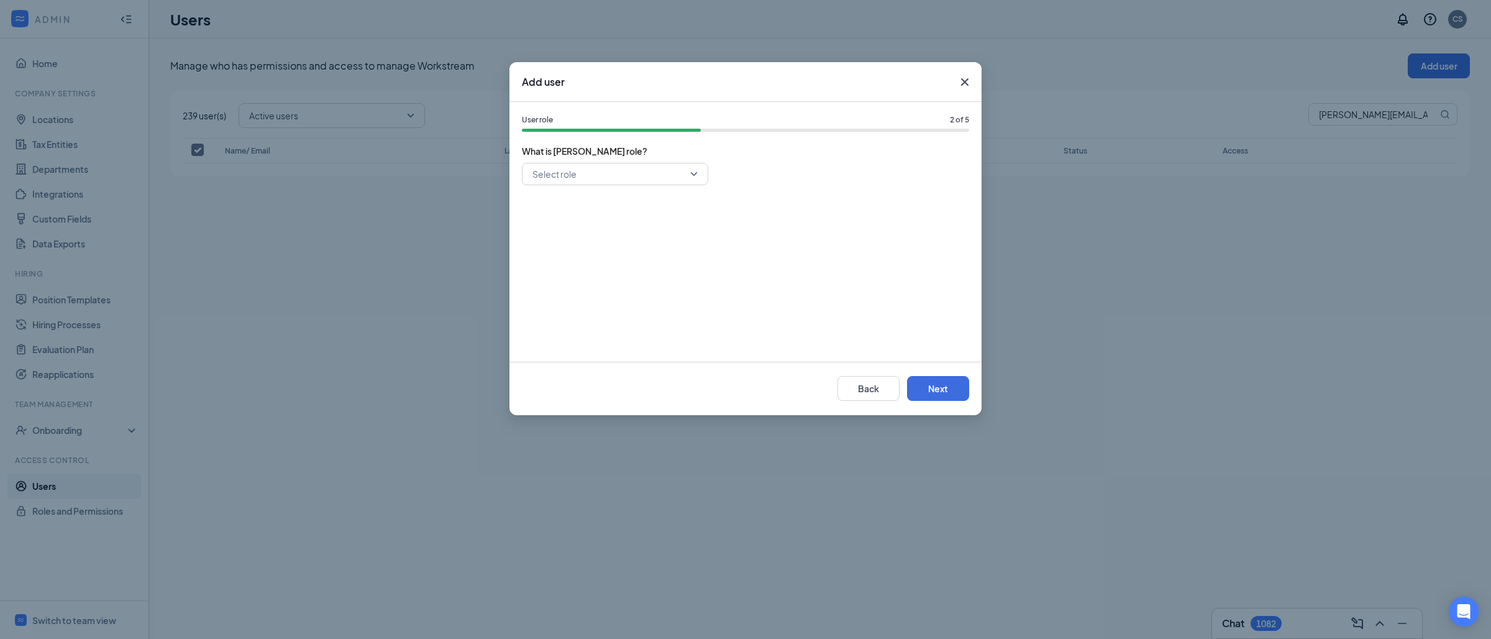
drag, startPoint x: 596, startPoint y: 152, endPoint x: 596, endPoint y: 166, distance: 13.7
click at [596, 152] on span "What is Carson's role?" at bounding box center [745, 151] width 447 height 14
click at [596, 176] on input "search" at bounding box center [610, 173] width 163 height 21
click at [554, 271] on div "Interim Manager" at bounding box center [615, 263] width 186 height 29
click at [931, 380] on button "Next" at bounding box center [938, 388] width 62 height 25
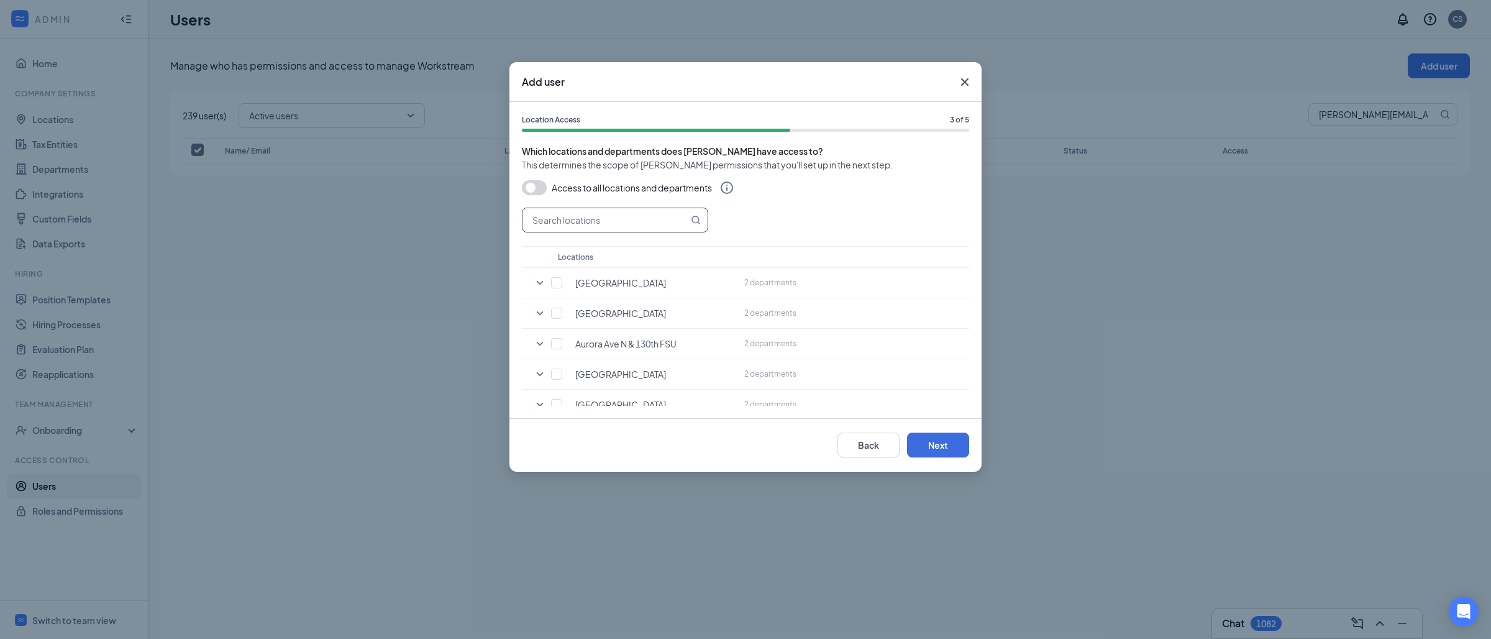
click at [591, 227] on input "text" at bounding box center [606, 220] width 166 height 24
click at [631, 223] on input "text" at bounding box center [606, 220] width 166 height 24
paste input "The Shops at [GEOGRAPHIC_DATA][PERSON_NAME]"
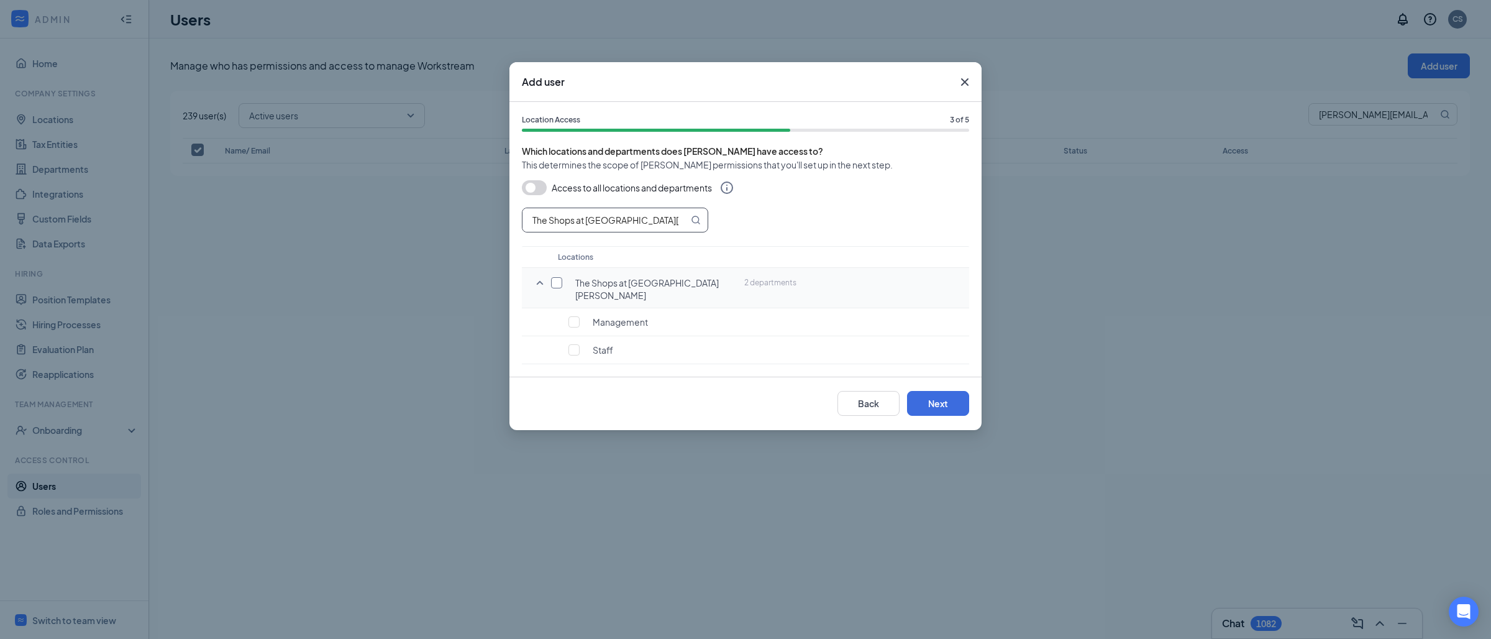
type input "The Shops at [GEOGRAPHIC_DATA][PERSON_NAME]"
click at [555, 280] on input "checkbox" at bounding box center [556, 282] width 11 height 11
checkbox input "true"
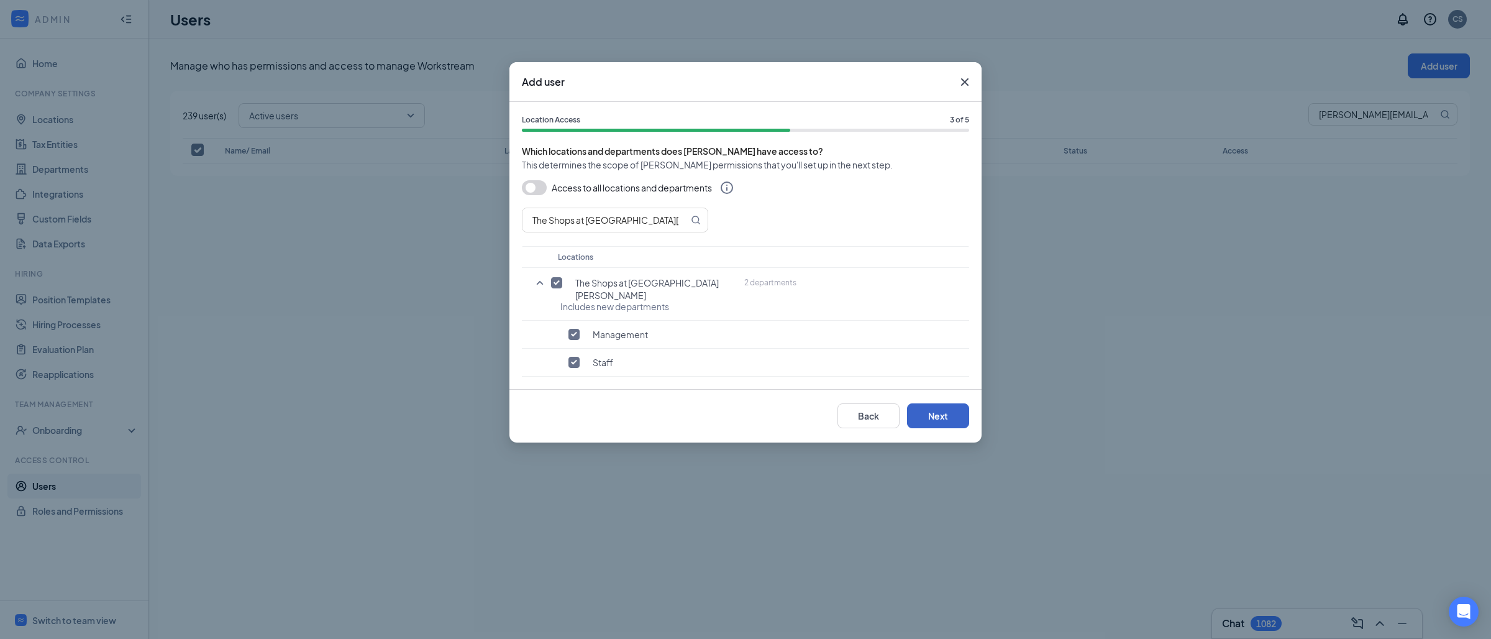
click at [944, 403] on button "Next" at bounding box center [938, 415] width 62 height 25
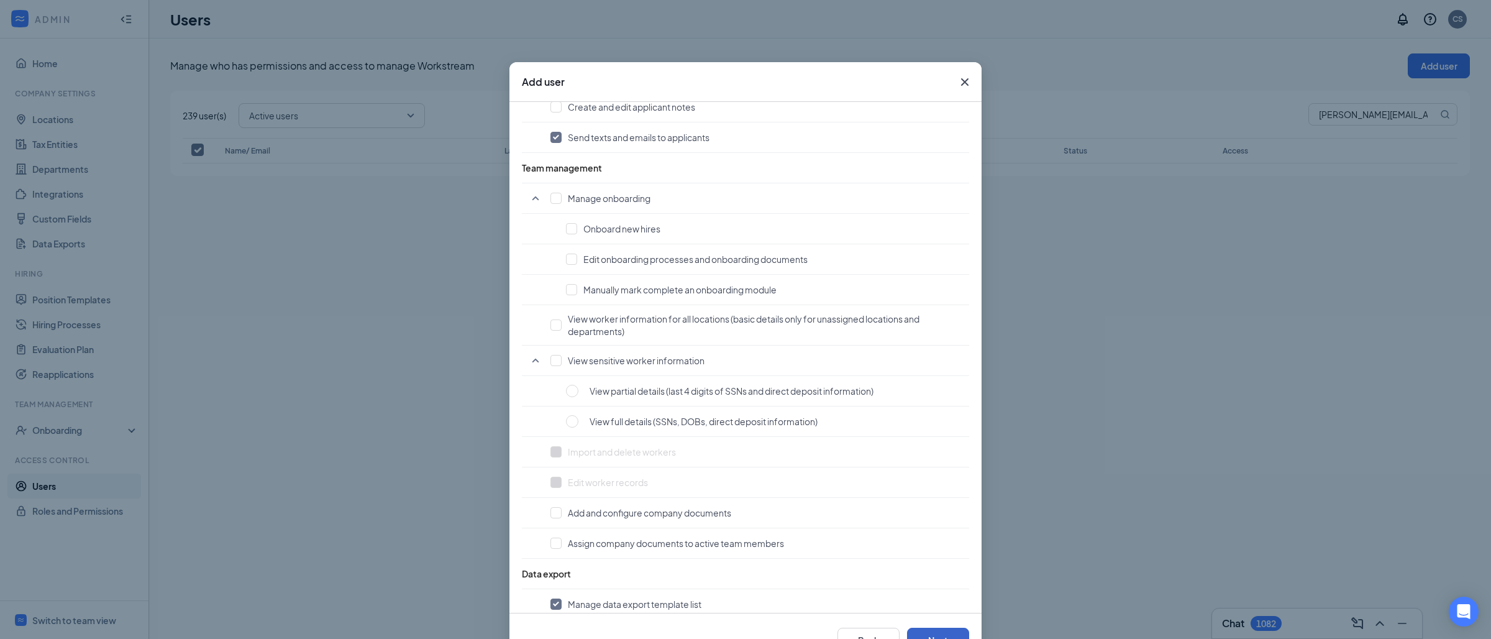
scroll to position [42, 0]
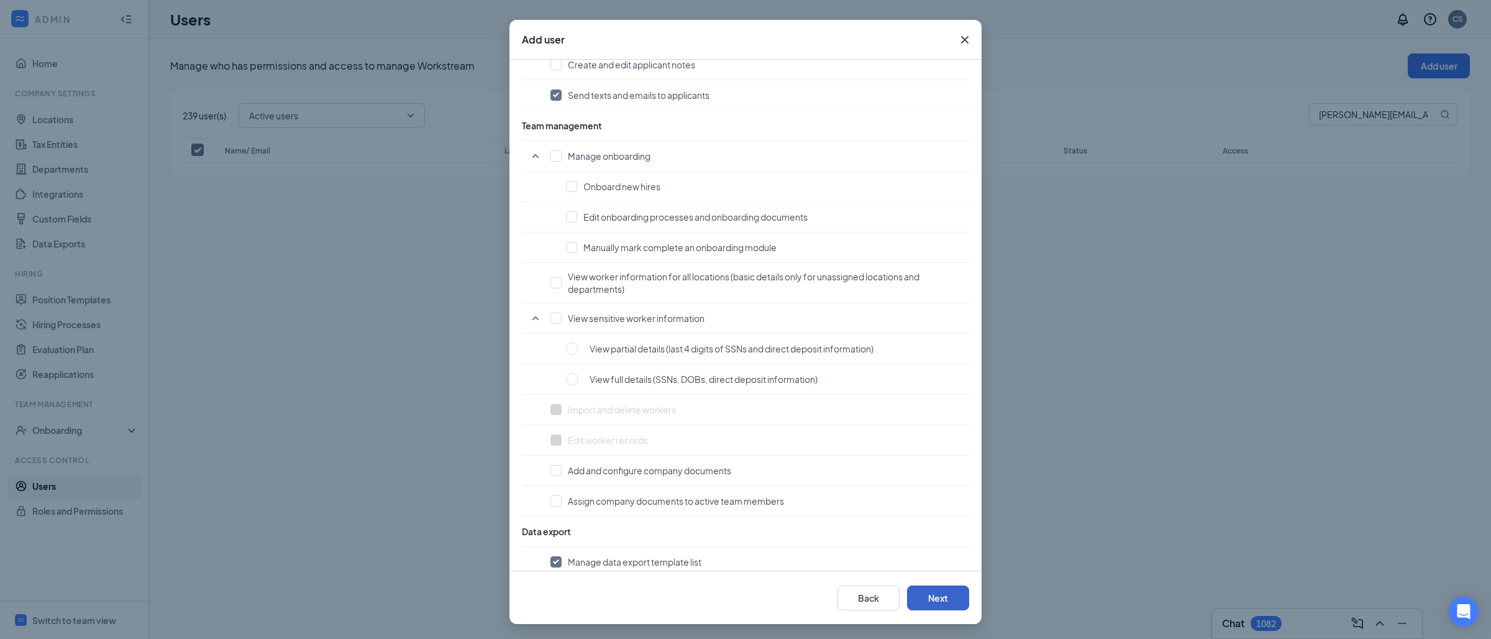
click at [937, 606] on button "Next" at bounding box center [938, 597] width 62 height 25
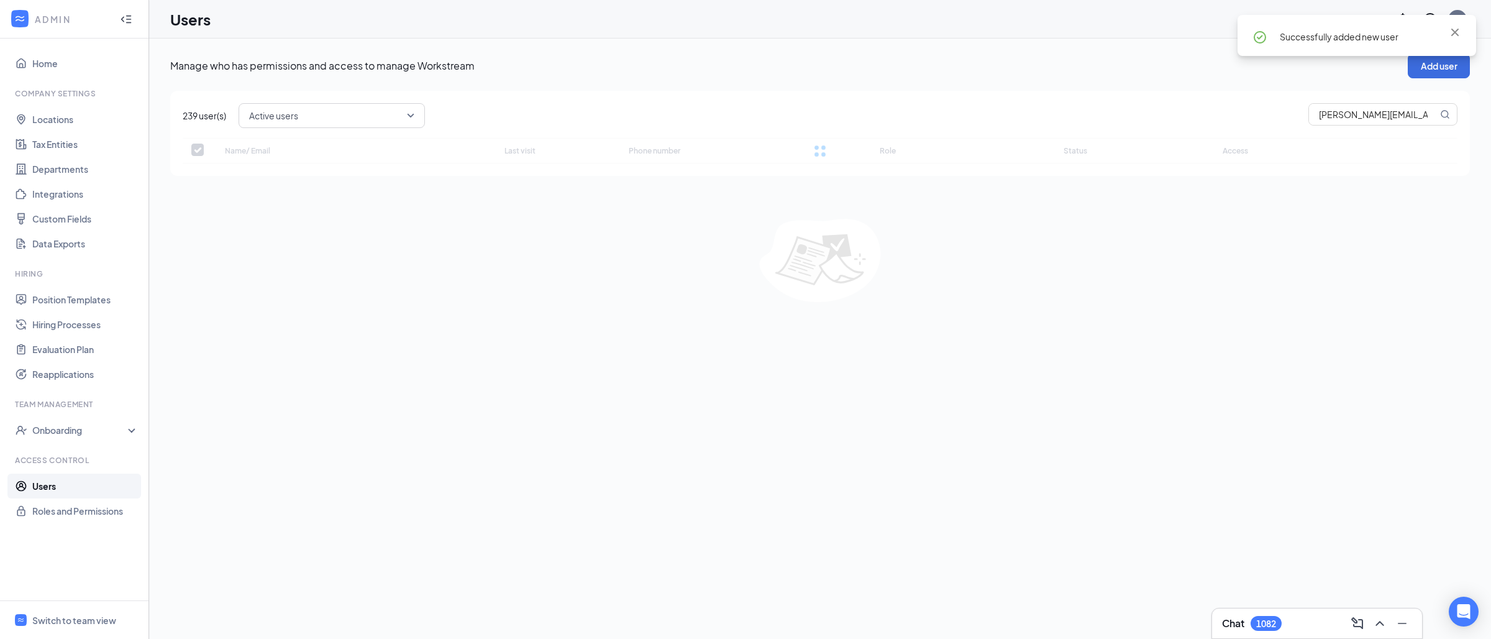
checkbox input "false"
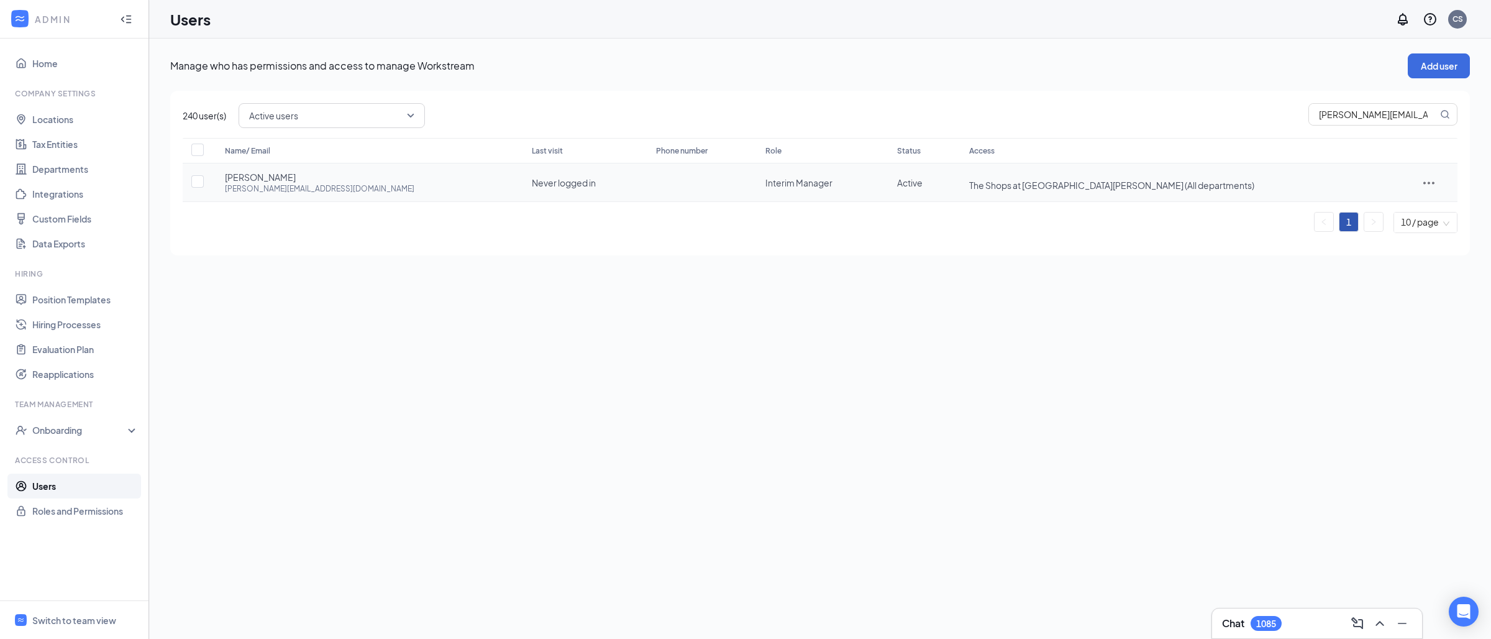
drag, startPoint x: 334, startPoint y: 196, endPoint x: 339, endPoint y: 191, distance: 7.0
click at [334, 195] on td "Carson Wyatt carson.wyatt2@cfacorp.com" at bounding box center [365, 182] width 307 height 39
drag, startPoint x: 341, startPoint y: 188, endPoint x: 222, endPoint y: 171, distance: 120.5
click at [222, 171] on td "Carson Wyatt carson.wyatt2@cfacorp.com" at bounding box center [365, 182] width 307 height 39
copy div "Carson Wyatt carson.wyatt2@cfacorp.com"
